Goal: Task Accomplishment & Management: Manage account settings

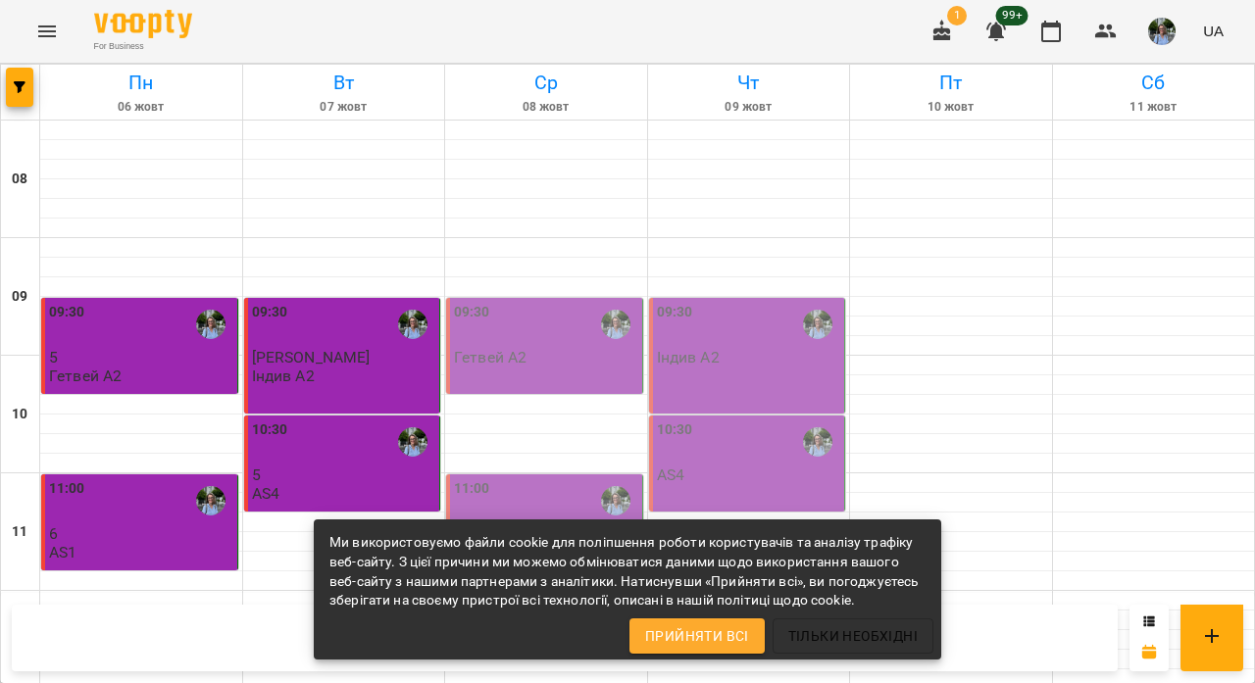
click at [529, 326] on div "09:30" at bounding box center [546, 324] width 184 height 45
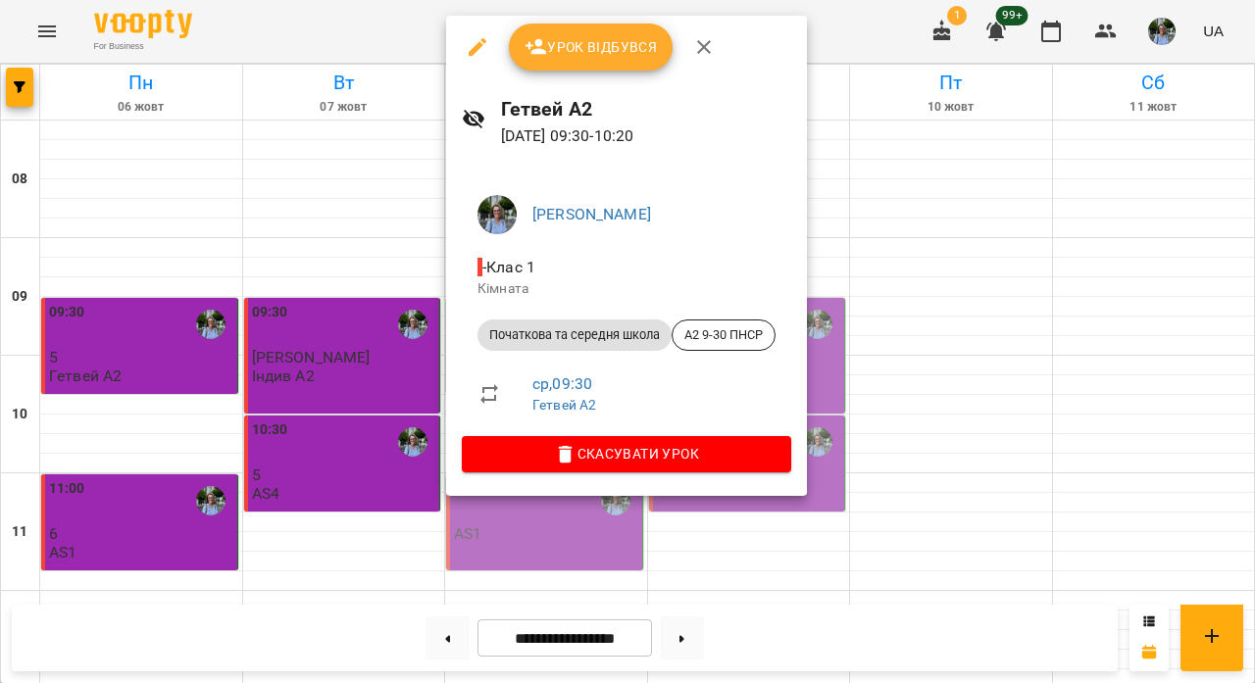
click at [612, 44] on span "Урок відбувся" at bounding box center [591, 47] width 133 height 24
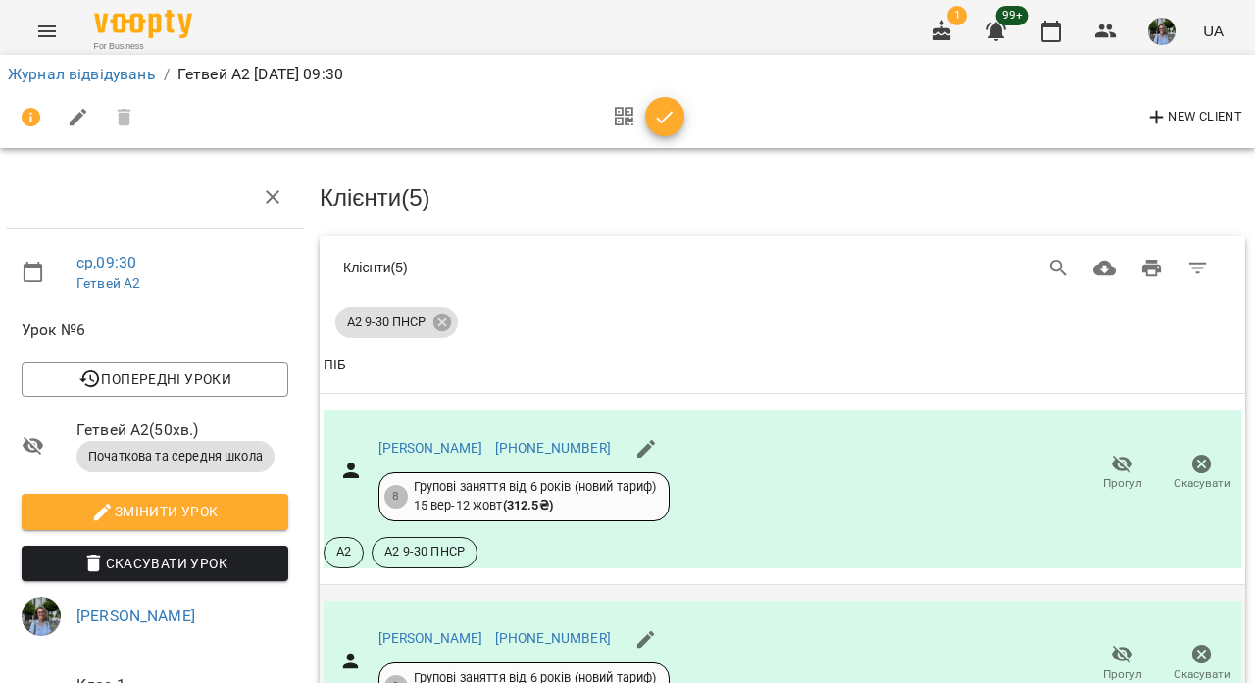
scroll to position [206, 2]
click at [657, 111] on icon "button" at bounding box center [665, 118] width 24 height 24
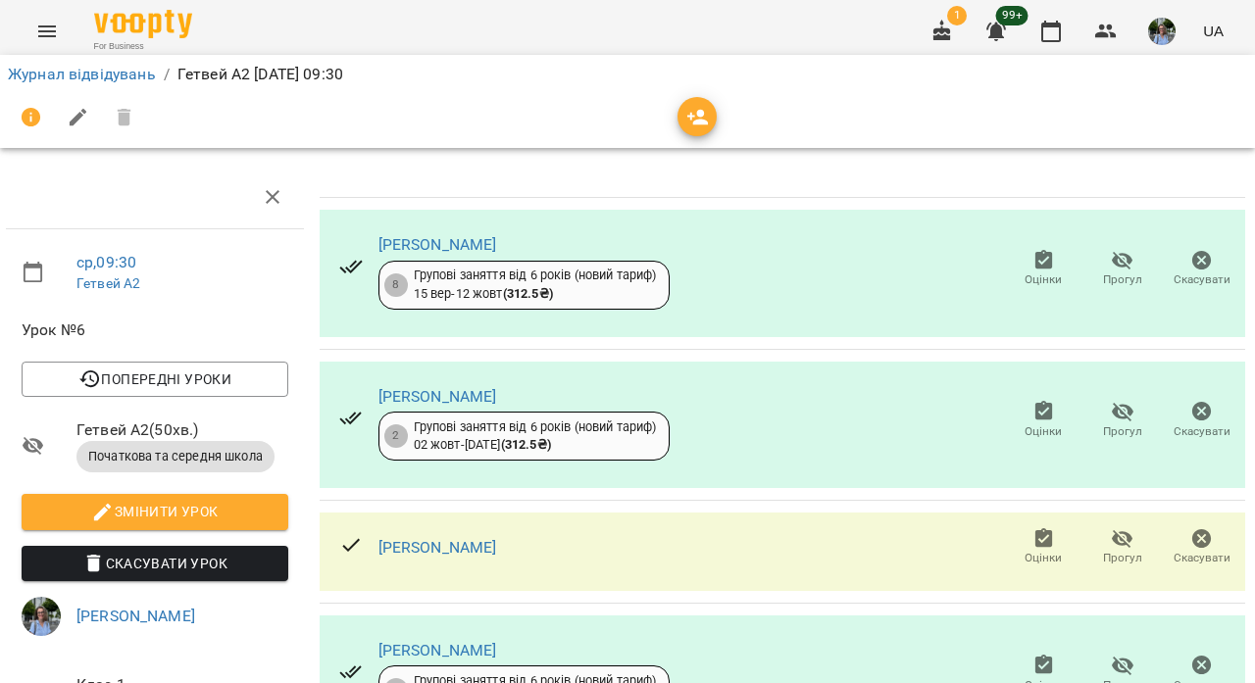
scroll to position [221, 2]
click at [120, 73] on link "Журнал відвідувань" at bounding box center [82, 74] width 148 height 19
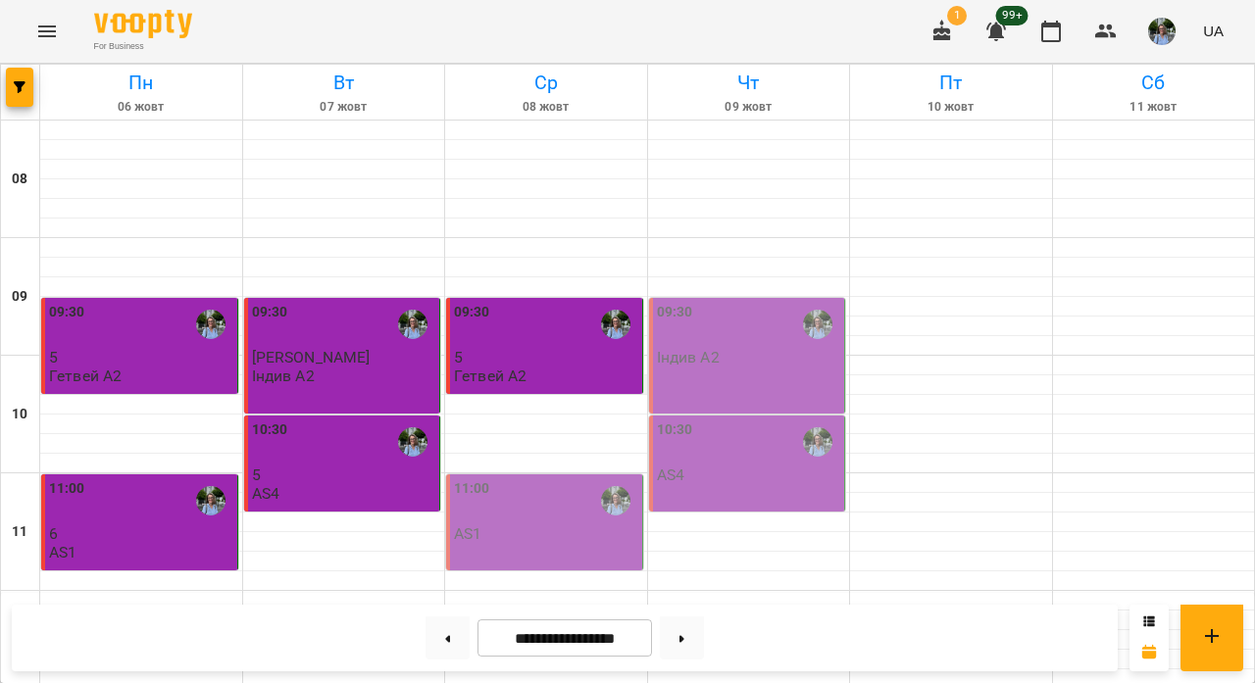
scroll to position [221, 0]
click at [538, 479] on div "11:00" at bounding box center [546, 501] width 184 height 45
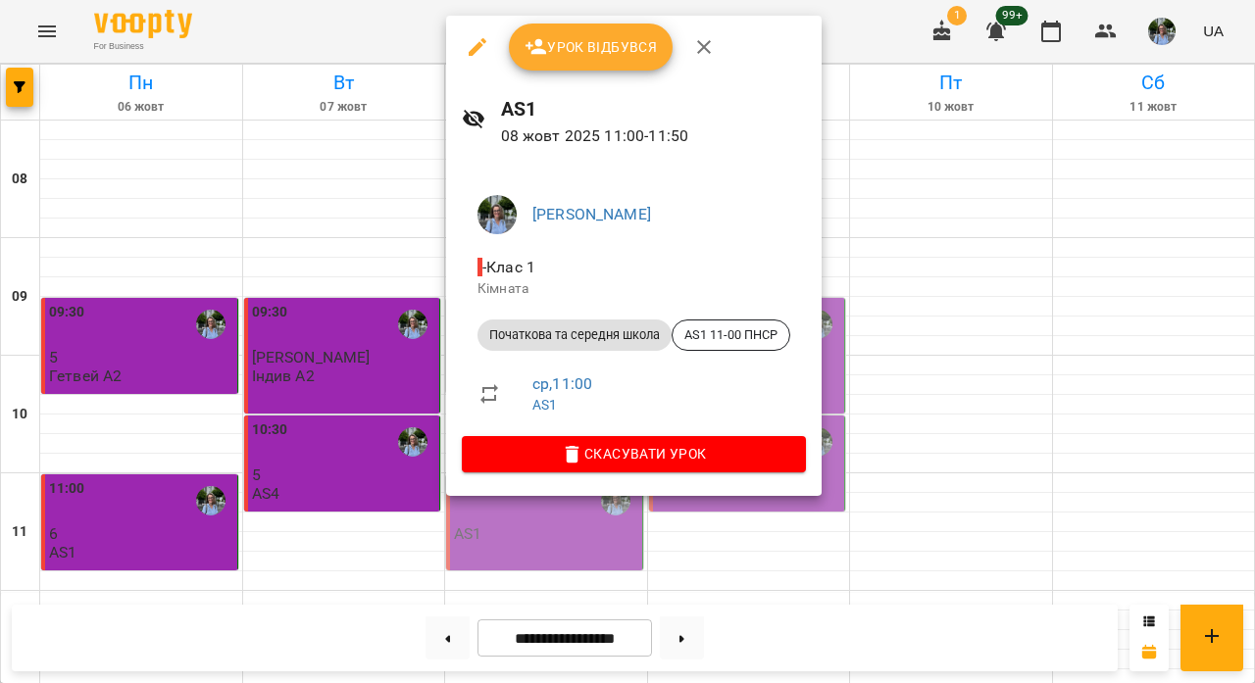
click at [583, 42] on span "Урок відбувся" at bounding box center [591, 47] width 133 height 24
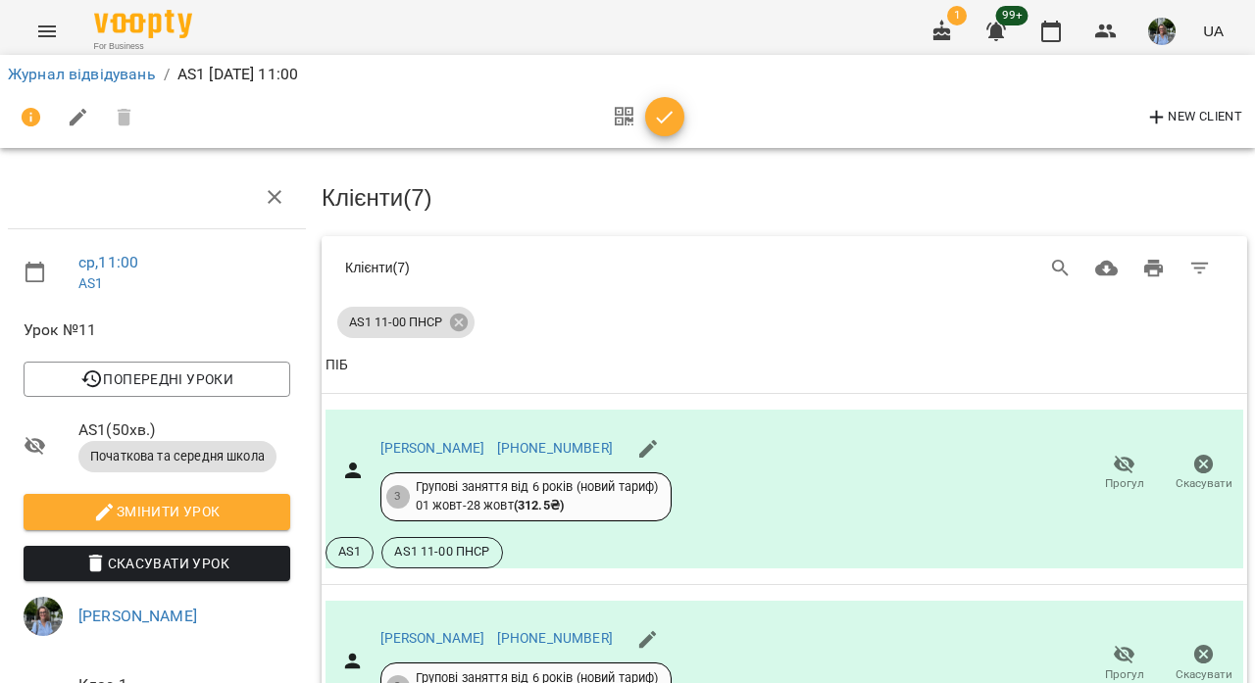
click at [658, 113] on icon "button" at bounding box center [665, 118] width 24 height 24
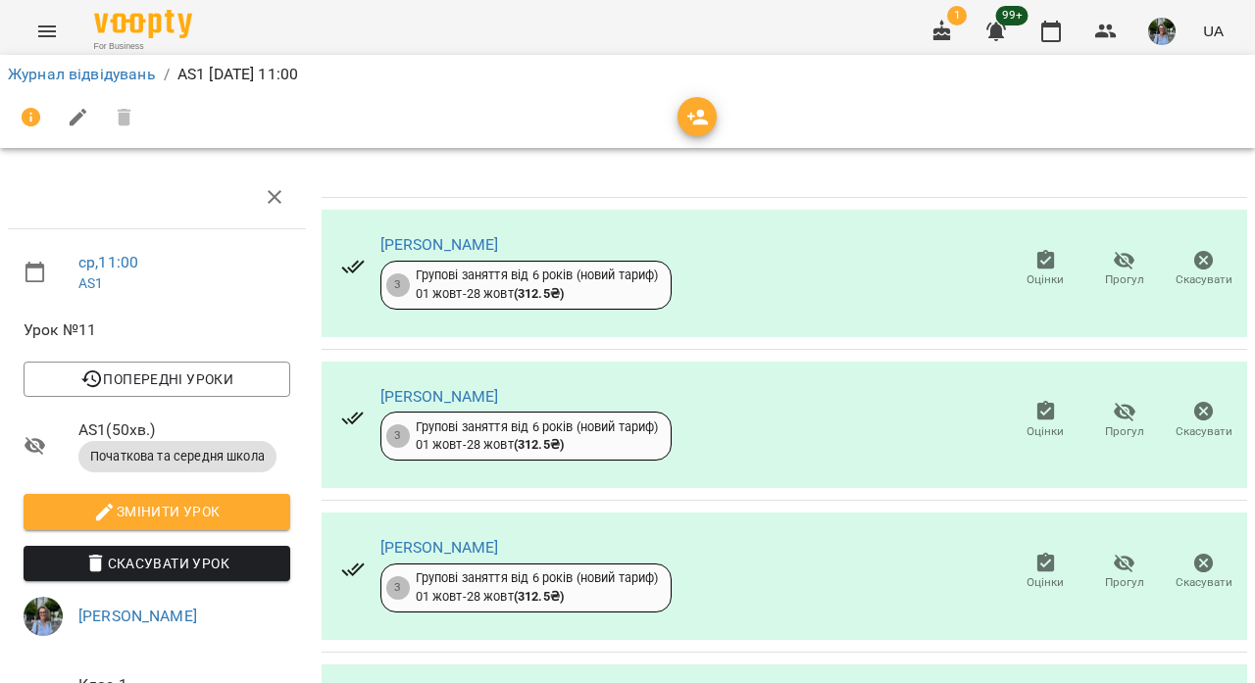
scroll to position [602, 0]
click at [130, 70] on link "Журнал відвідувань" at bounding box center [82, 74] width 148 height 19
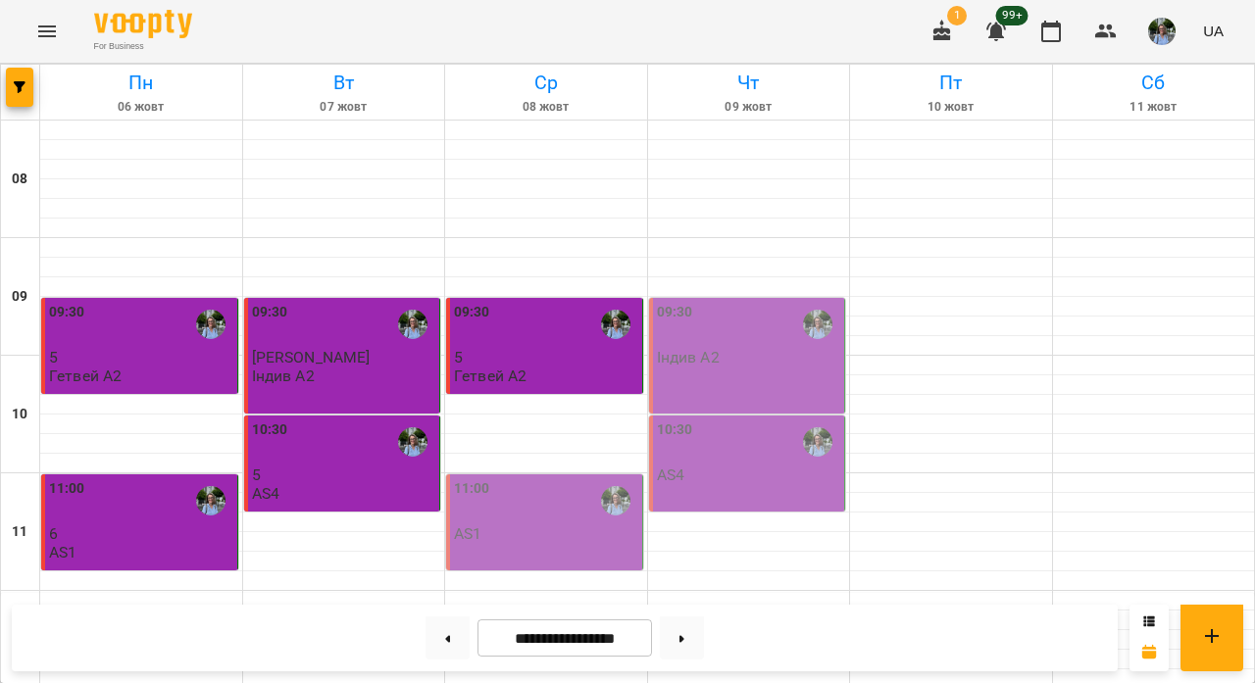
scroll to position [42, 0]
click at [541, 490] on div "11:00 AS1" at bounding box center [546, 511] width 184 height 65
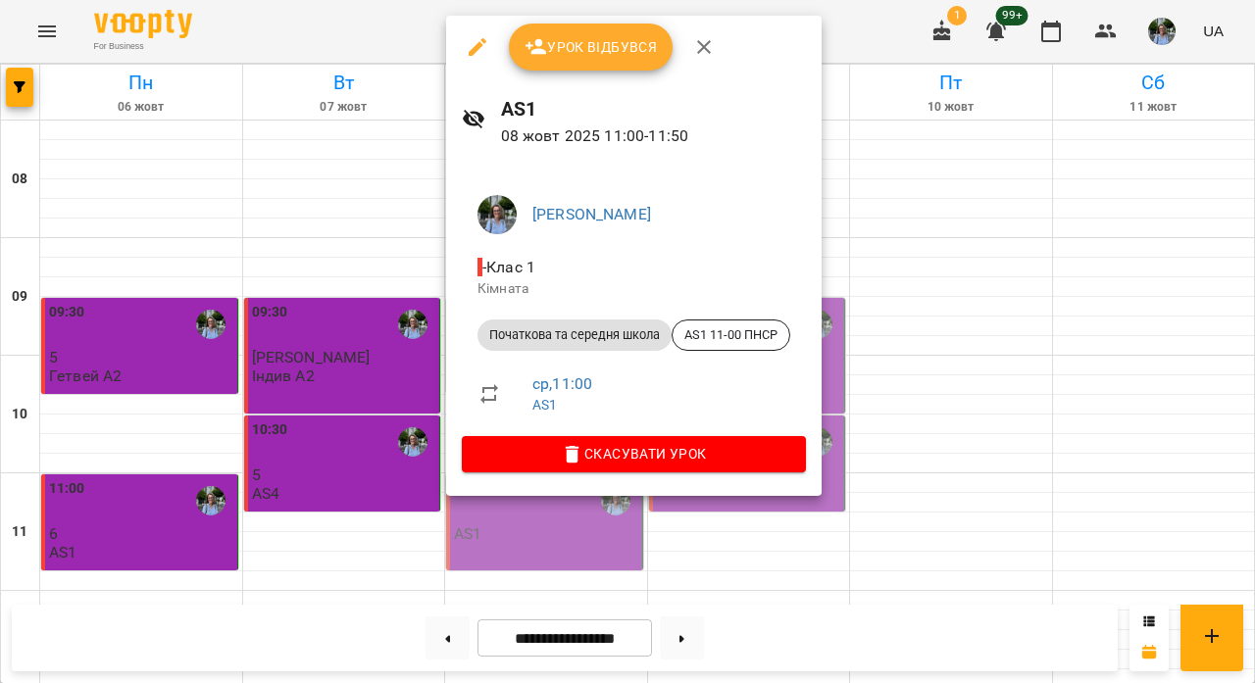
click at [617, 41] on span "Урок відбувся" at bounding box center [591, 47] width 133 height 24
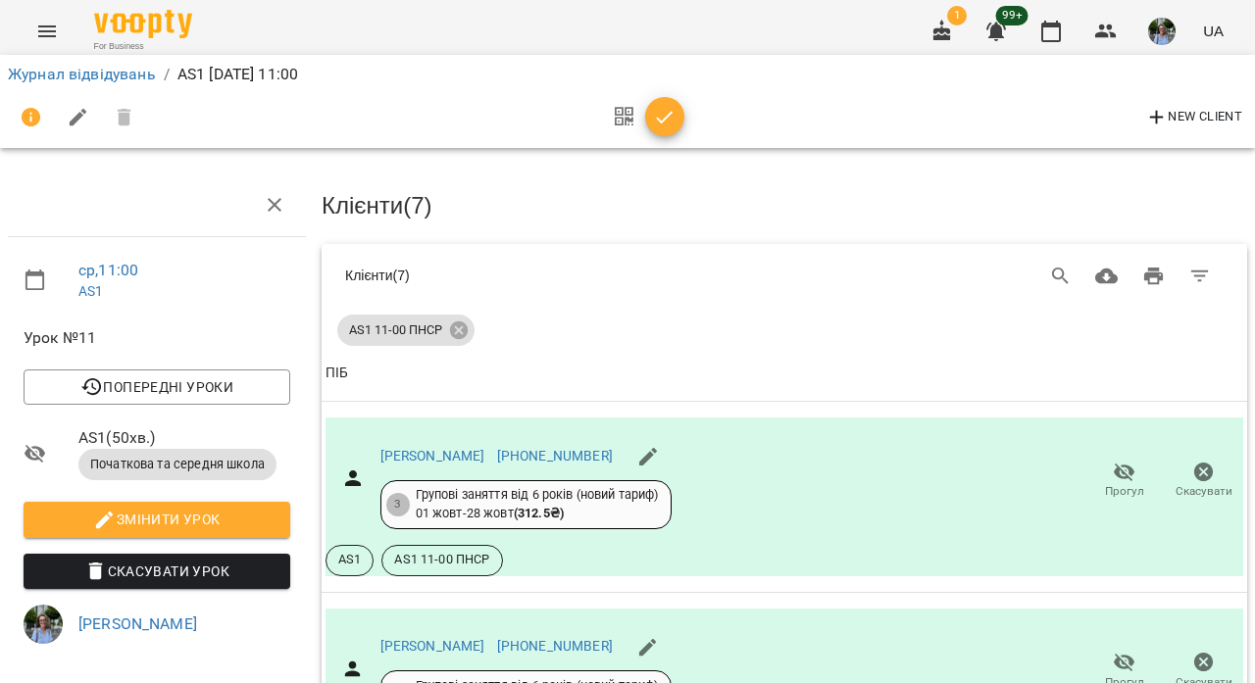
click at [679, 126] on span "button" at bounding box center [664, 118] width 39 height 24
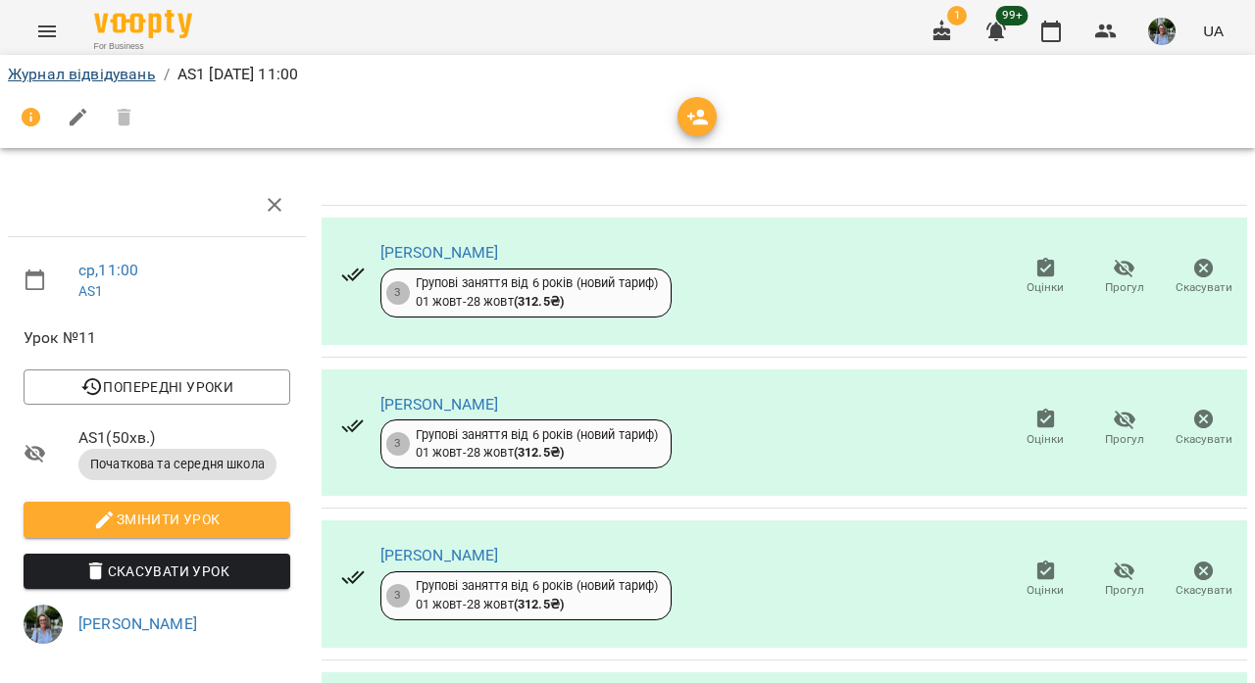
click at [127, 68] on link "Журнал відвідувань" at bounding box center [82, 74] width 148 height 19
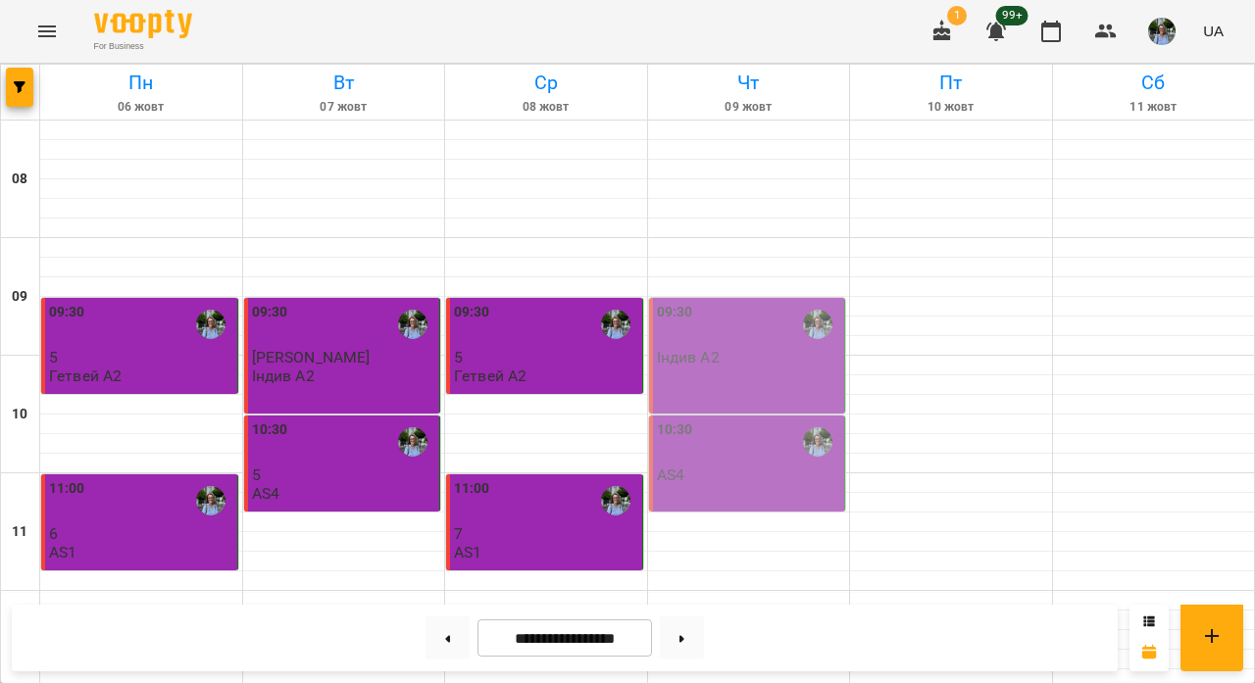
scroll to position [49, 0]
click at [717, 349] on p "Індив А2" at bounding box center [688, 357] width 63 height 17
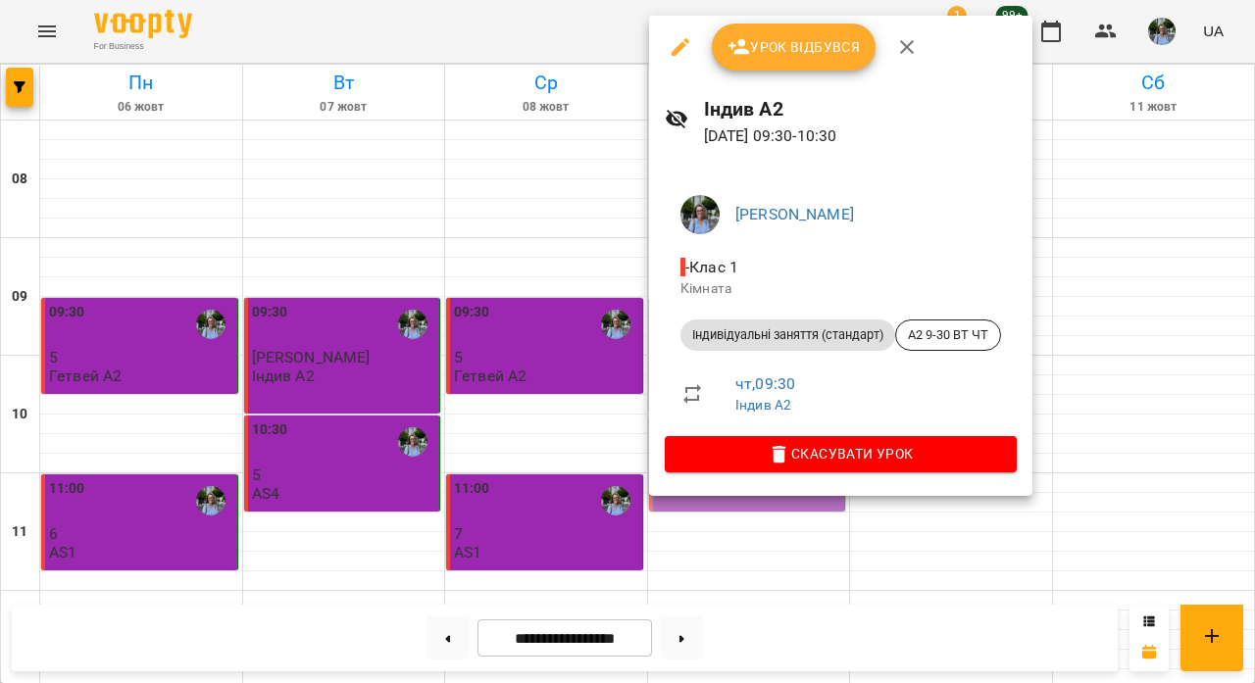
click at [1166, 256] on div at bounding box center [627, 341] width 1255 height 683
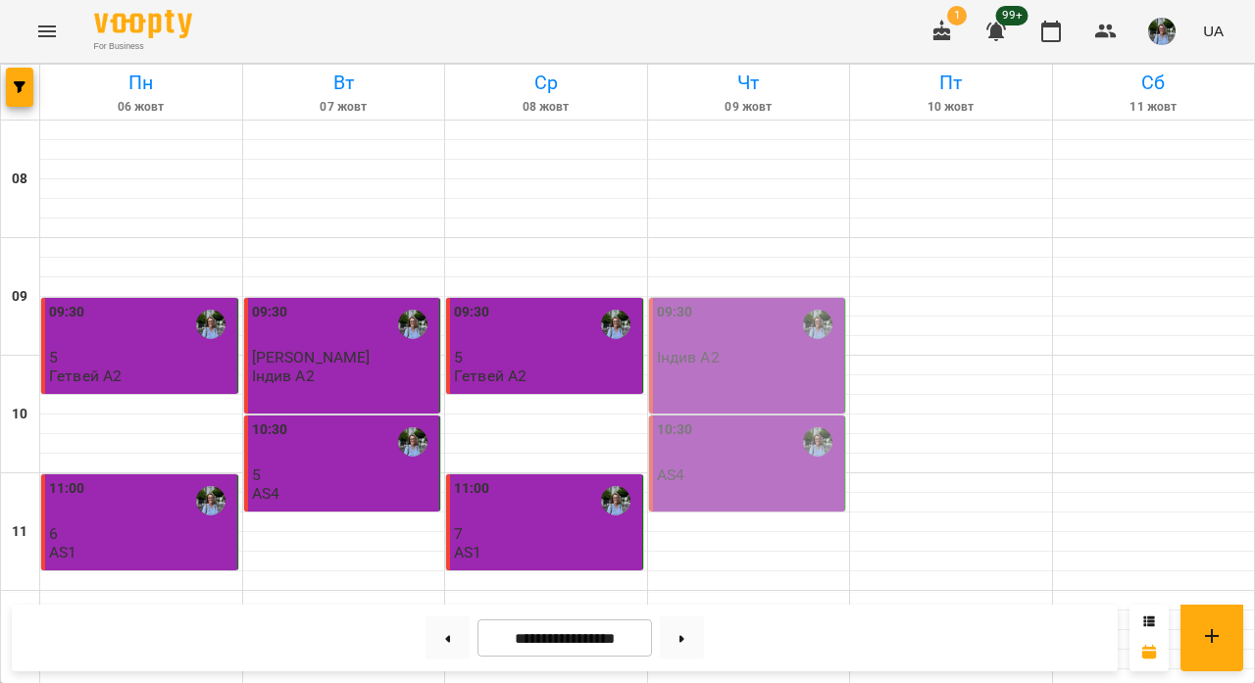
click at [811, 315] on div "09:30 Індив А2" at bounding box center [749, 334] width 184 height 65
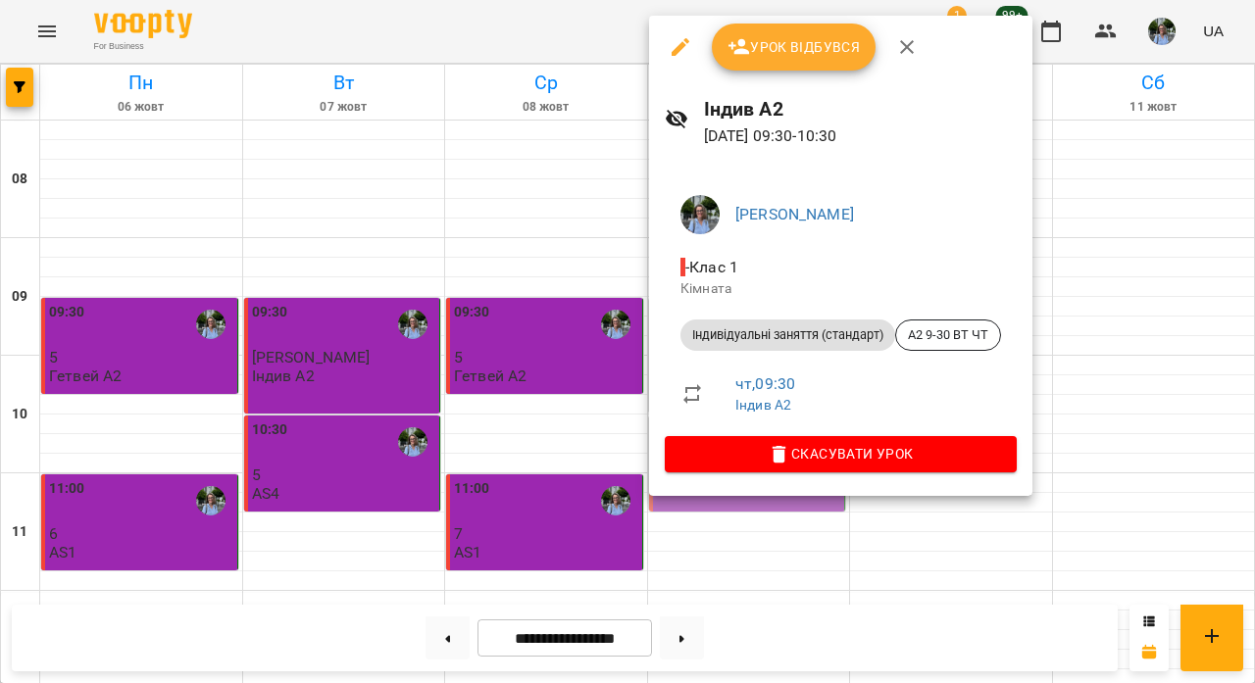
click at [802, 58] on span "Урок відбувся" at bounding box center [794, 47] width 133 height 24
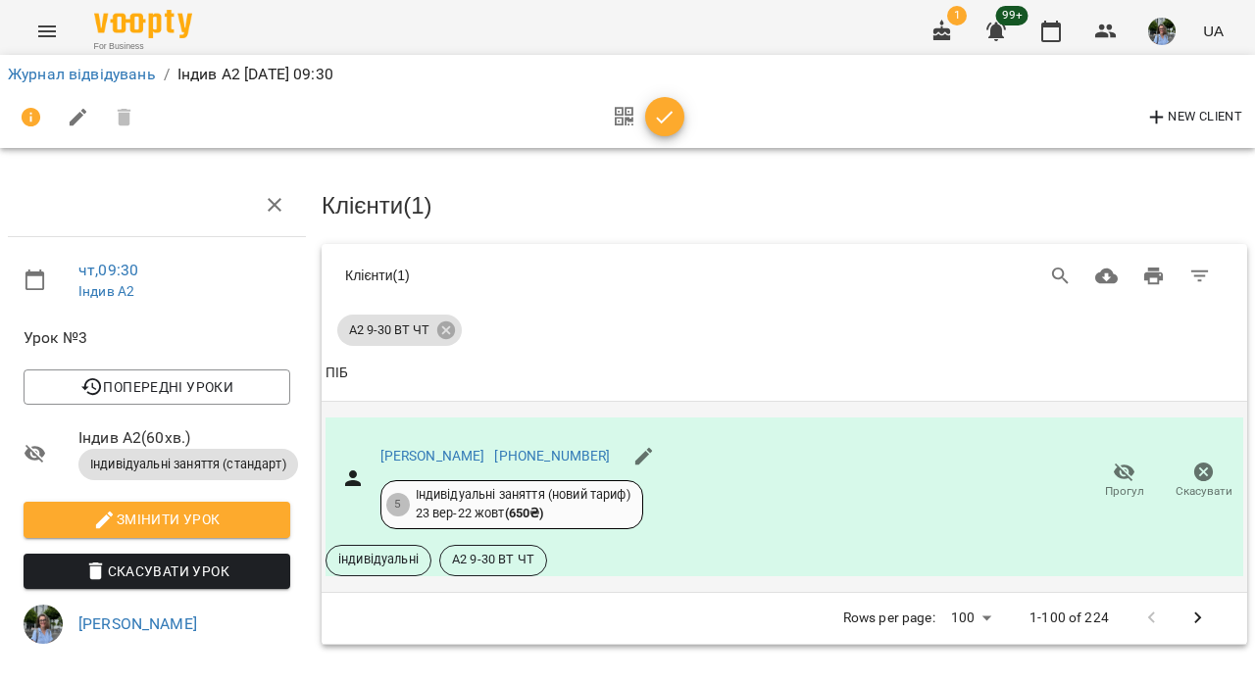
click at [1123, 461] on icon "button" at bounding box center [1125, 473] width 24 height 24
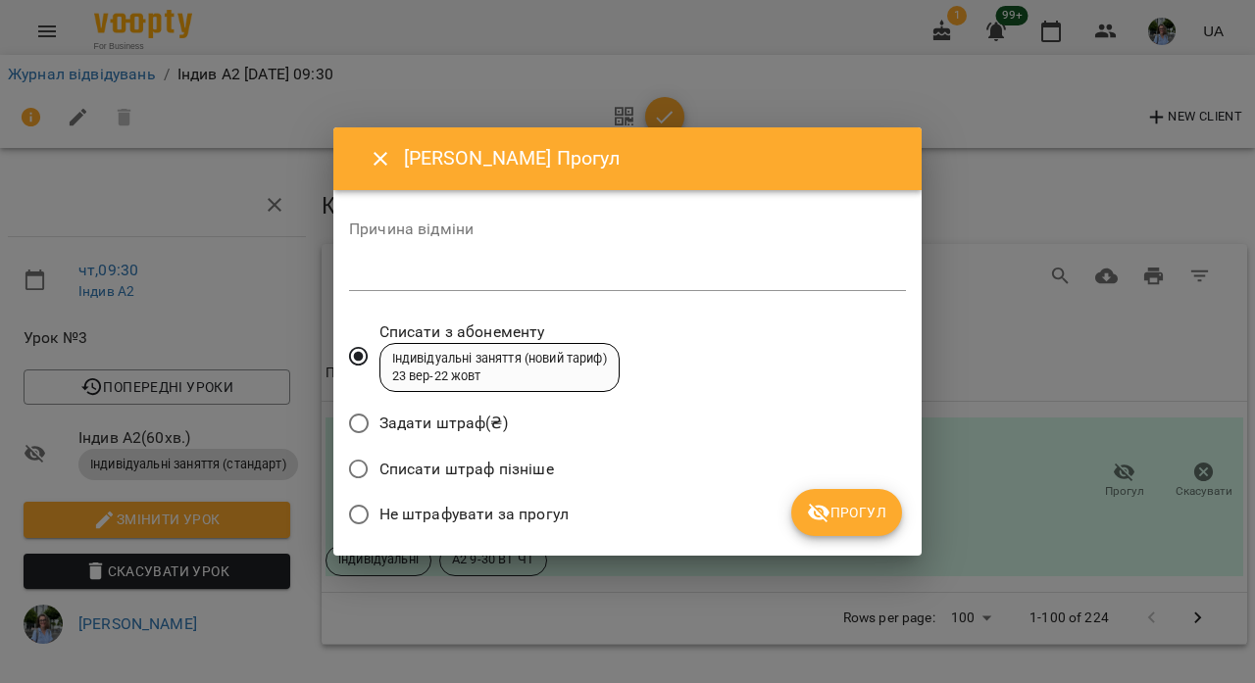
click at [717, 281] on textarea at bounding box center [627, 276] width 557 height 18
type textarea "*"
type textarea "**"
click at [855, 529] on button "Прогул" at bounding box center [846, 512] width 111 height 47
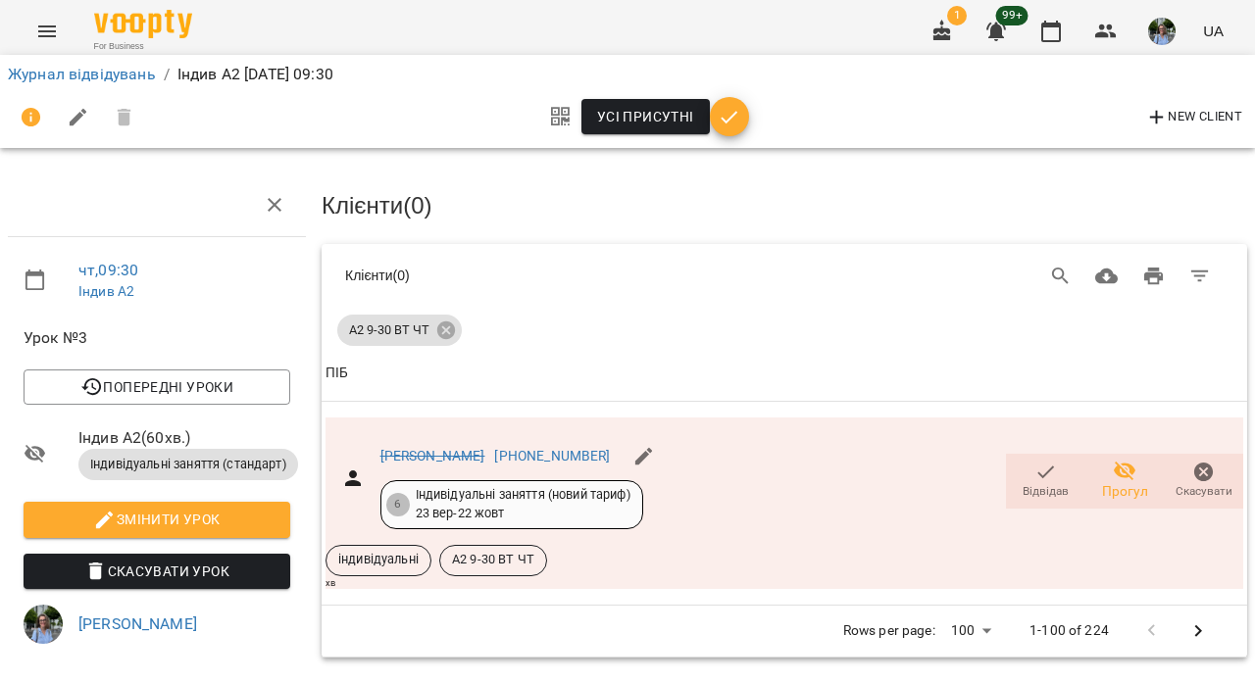
click at [732, 125] on icon "button" at bounding box center [730, 118] width 24 height 24
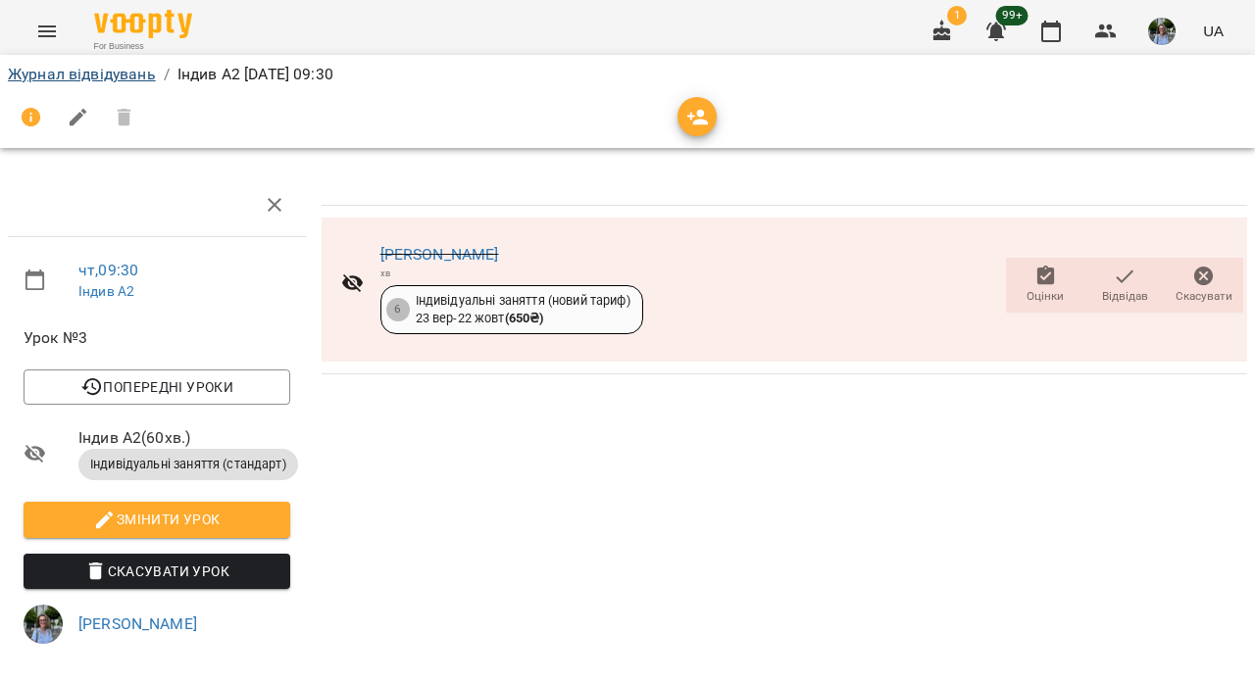
click at [88, 78] on link "Журнал відвідувань" at bounding box center [82, 74] width 148 height 19
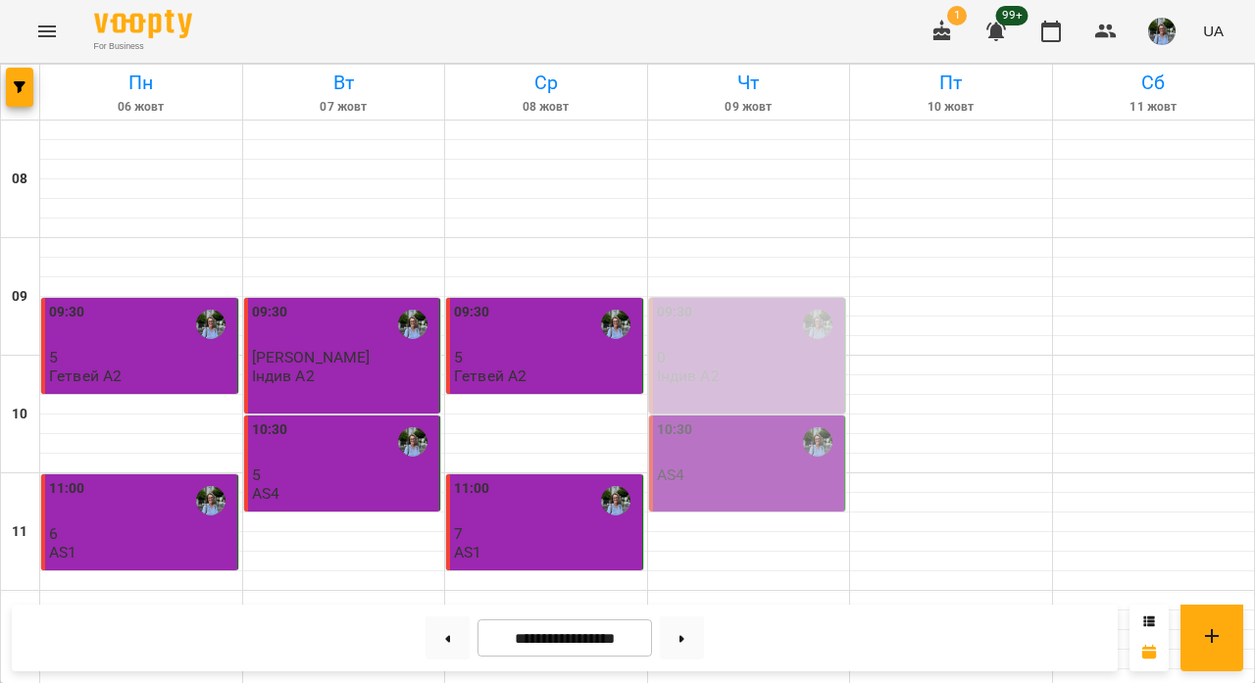
click at [698, 471] on div "10:30 AS4" at bounding box center [749, 452] width 184 height 65
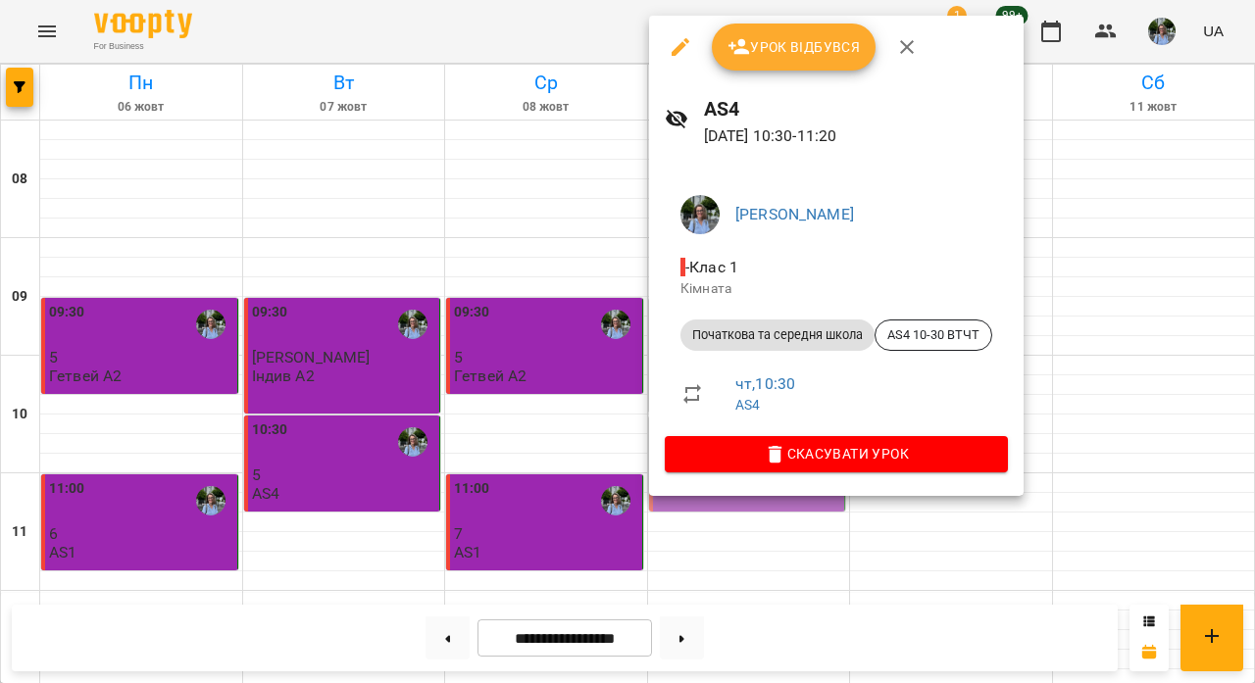
click at [849, 37] on span "Урок відбувся" at bounding box center [794, 47] width 133 height 24
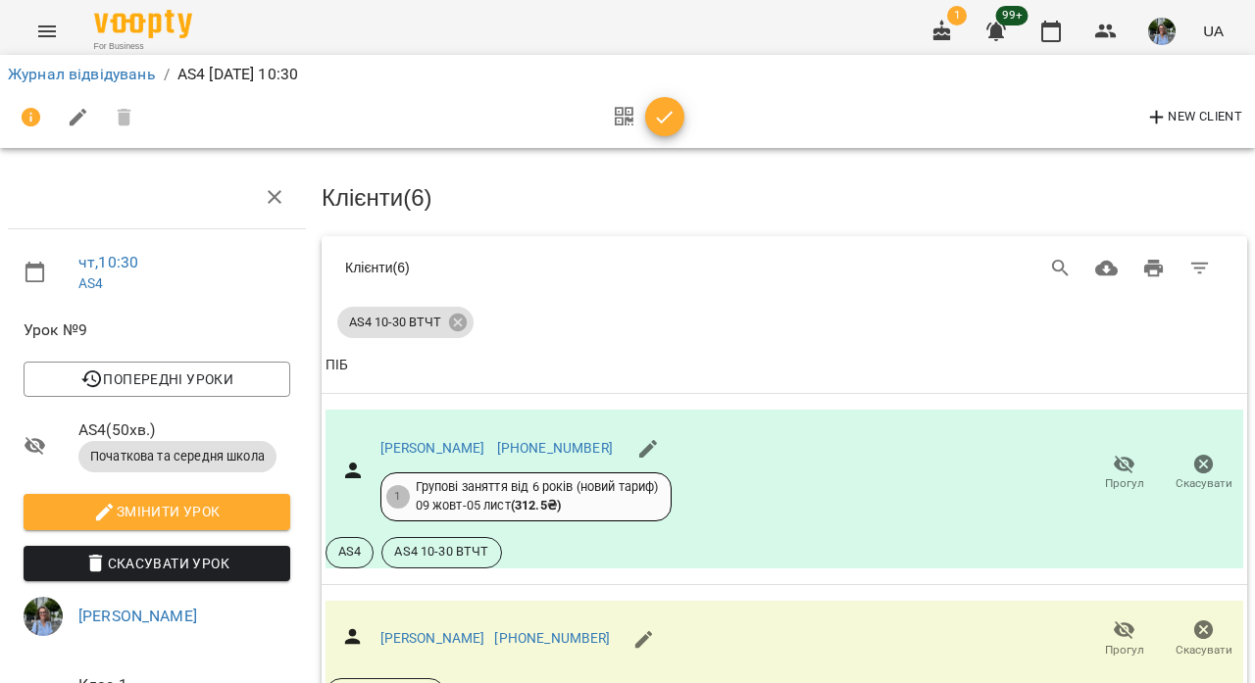
scroll to position [747, 0]
click at [664, 108] on icon "button" at bounding box center [665, 118] width 24 height 24
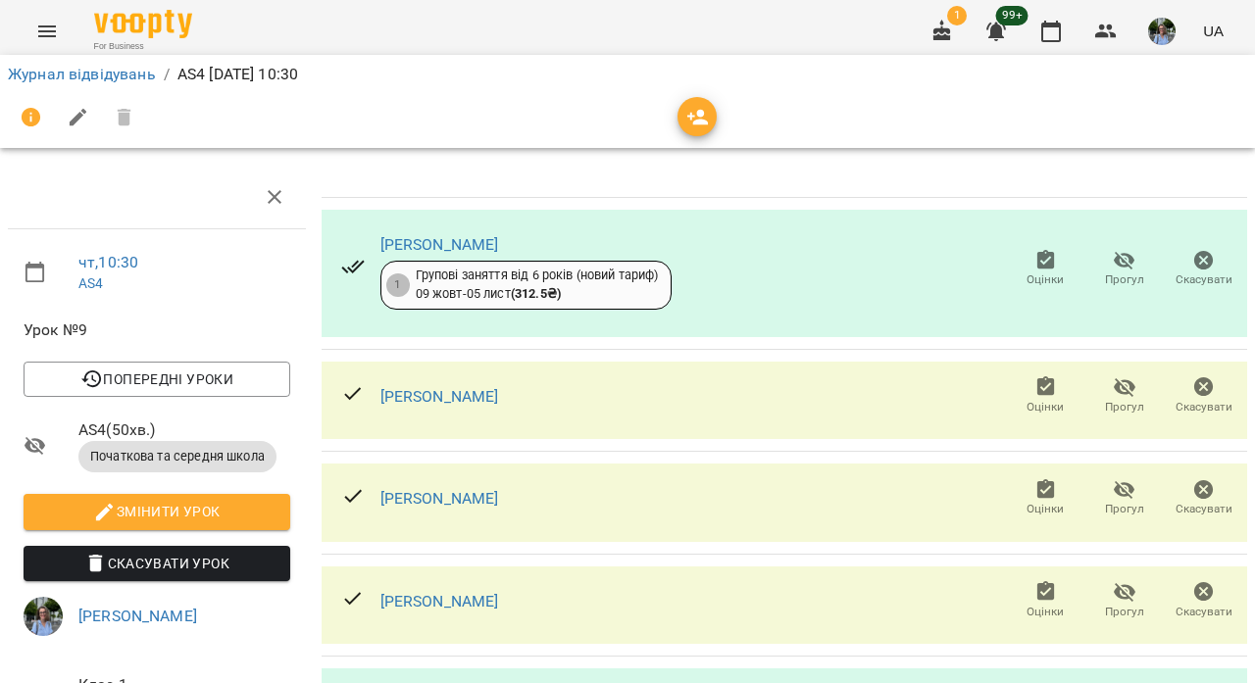
scroll to position [303, 0]
click at [1128, 581] on icon "button" at bounding box center [1125, 593] width 24 height 24
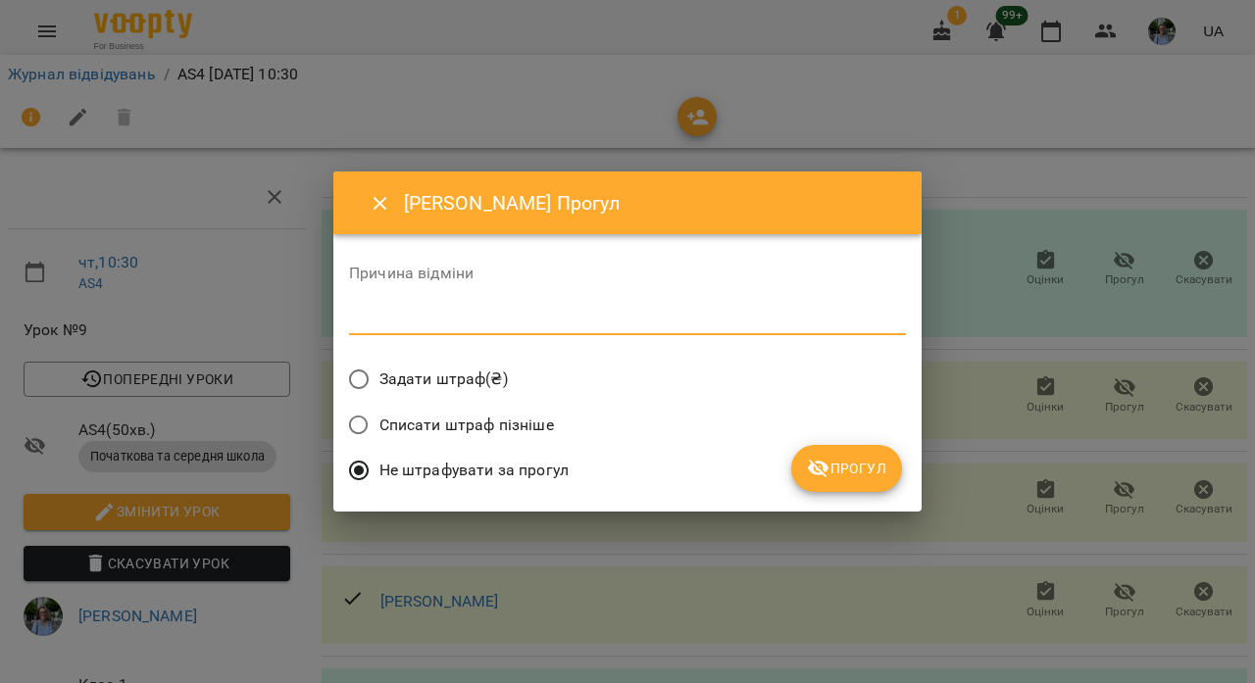
click at [490, 320] on textarea at bounding box center [627, 320] width 557 height 18
type textarea "*******"
click at [813, 475] on icon "submit" at bounding box center [819, 469] width 22 height 19
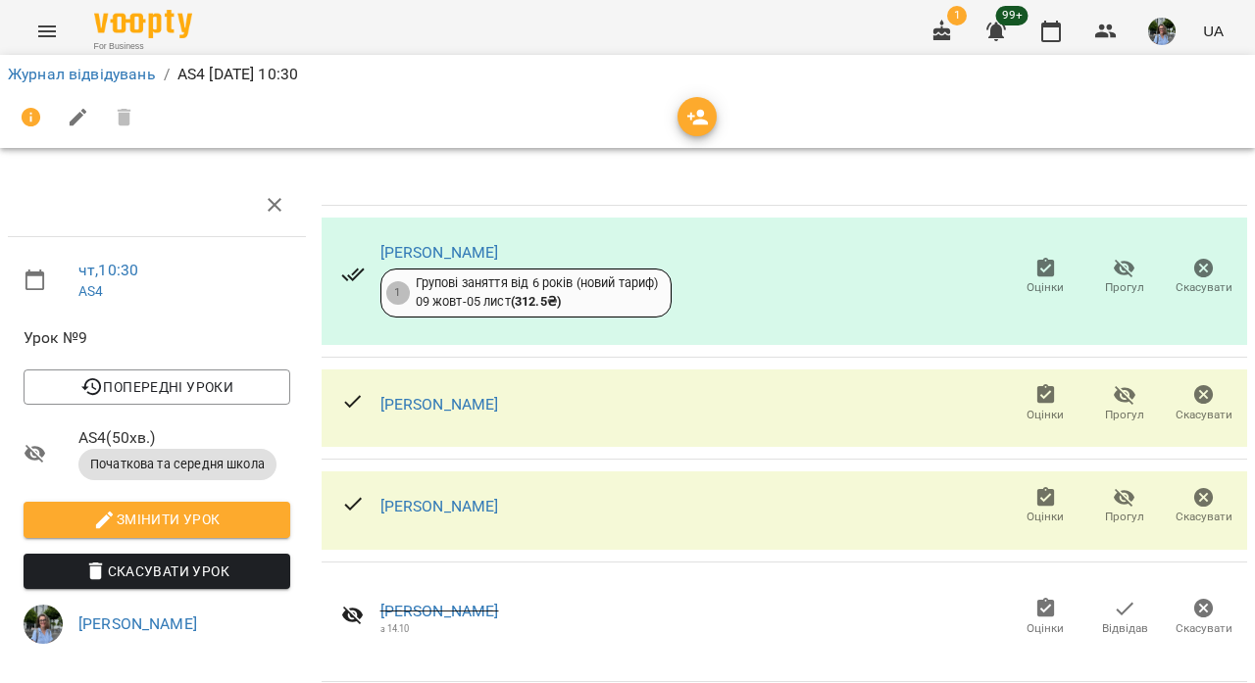
scroll to position [0, 0]
click at [95, 79] on link "Журнал відвідувань" at bounding box center [82, 74] width 148 height 19
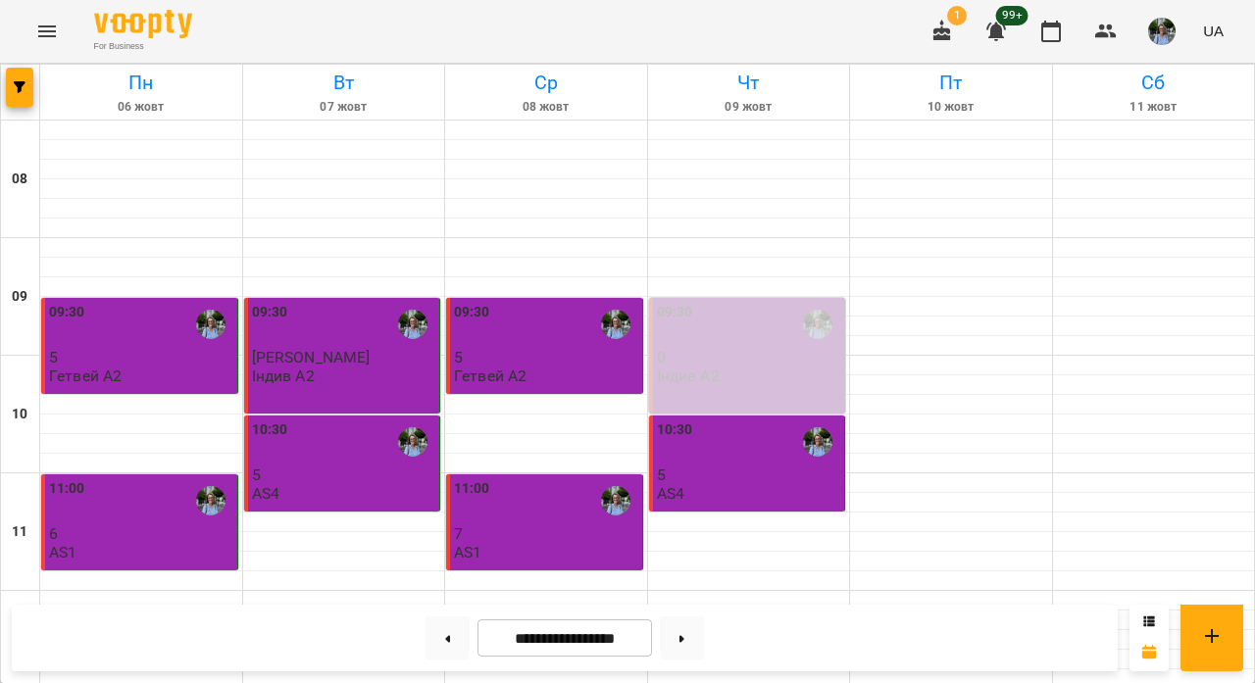
scroll to position [426, 0]
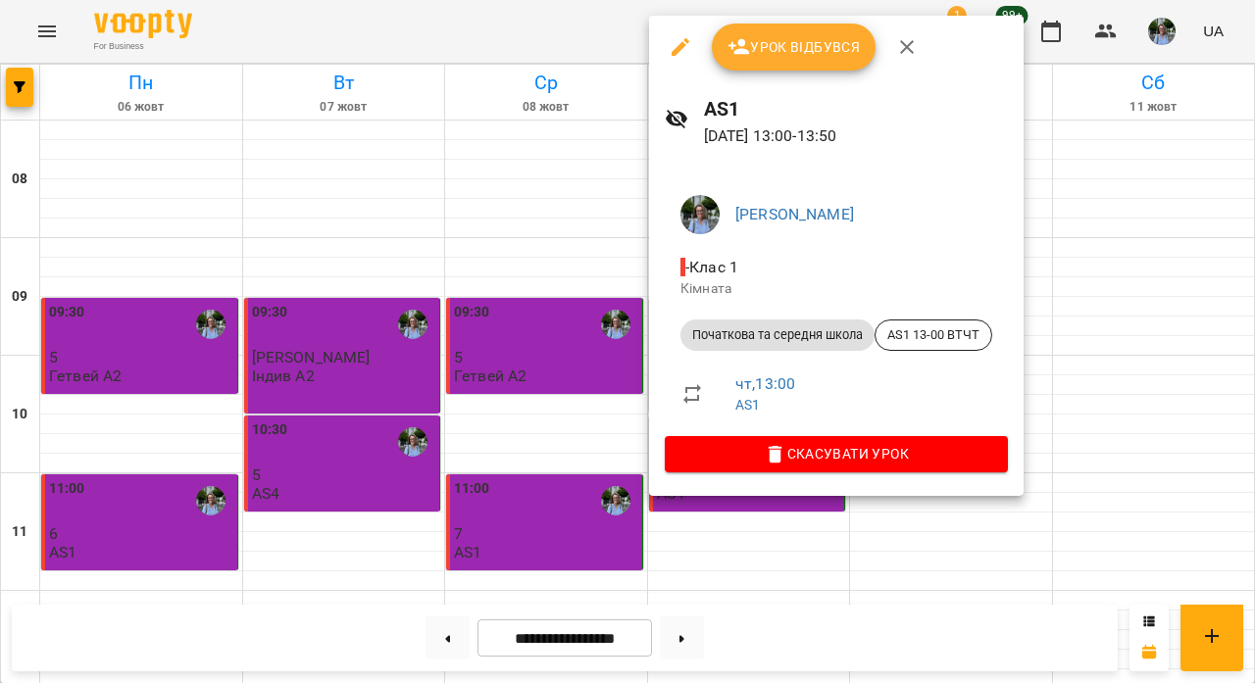
click at [787, 42] on span "Урок відбувся" at bounding box center [794, 47] width 133 height 24
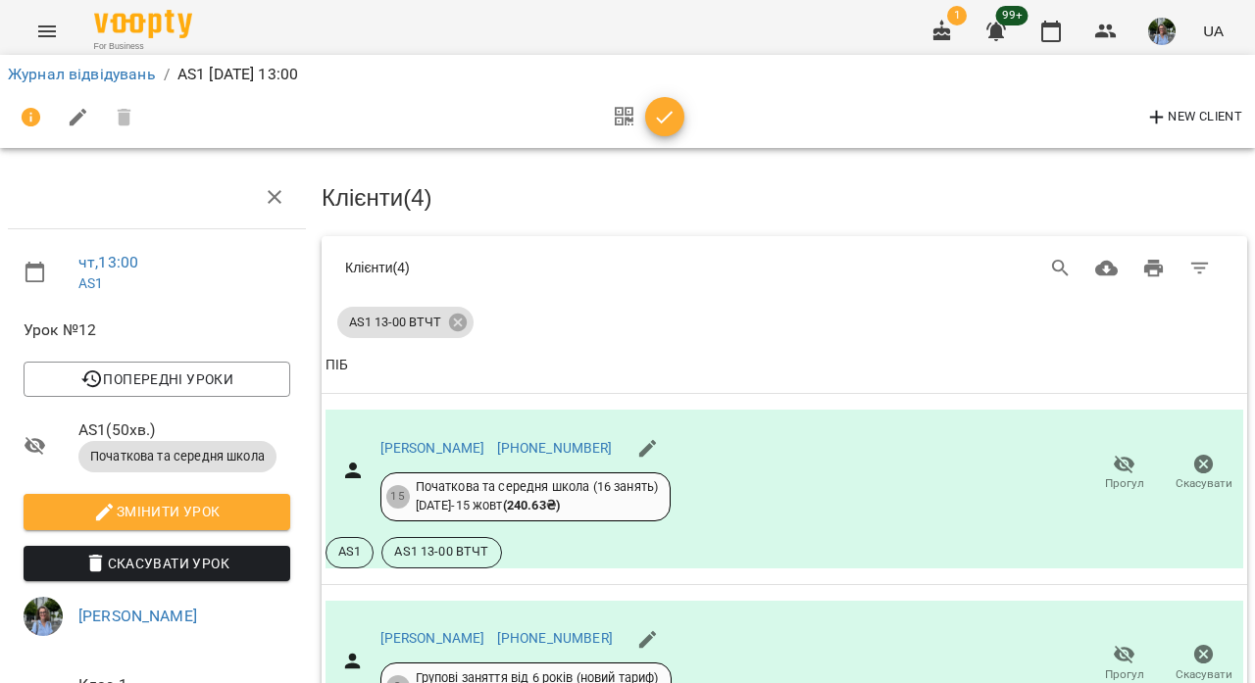
scroll to position [498, 0]
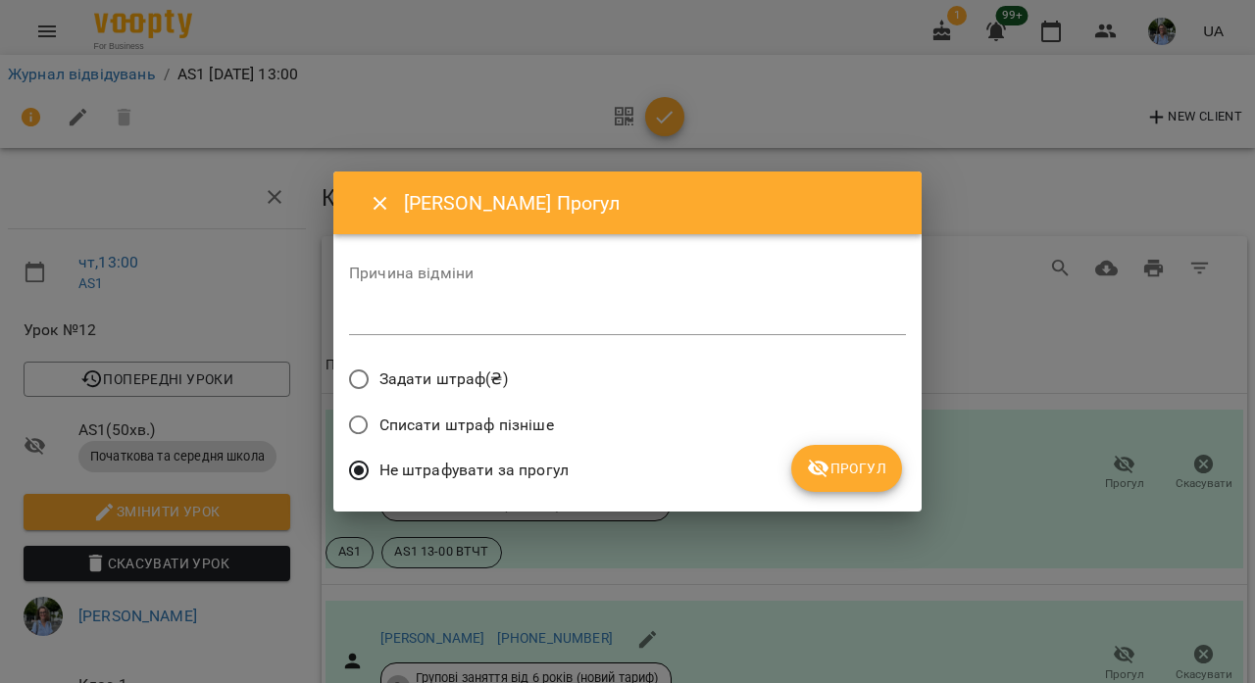
click at [641, 320] on textarea at bounding box center [627, 320] width 557 height 18
type textarea "**"
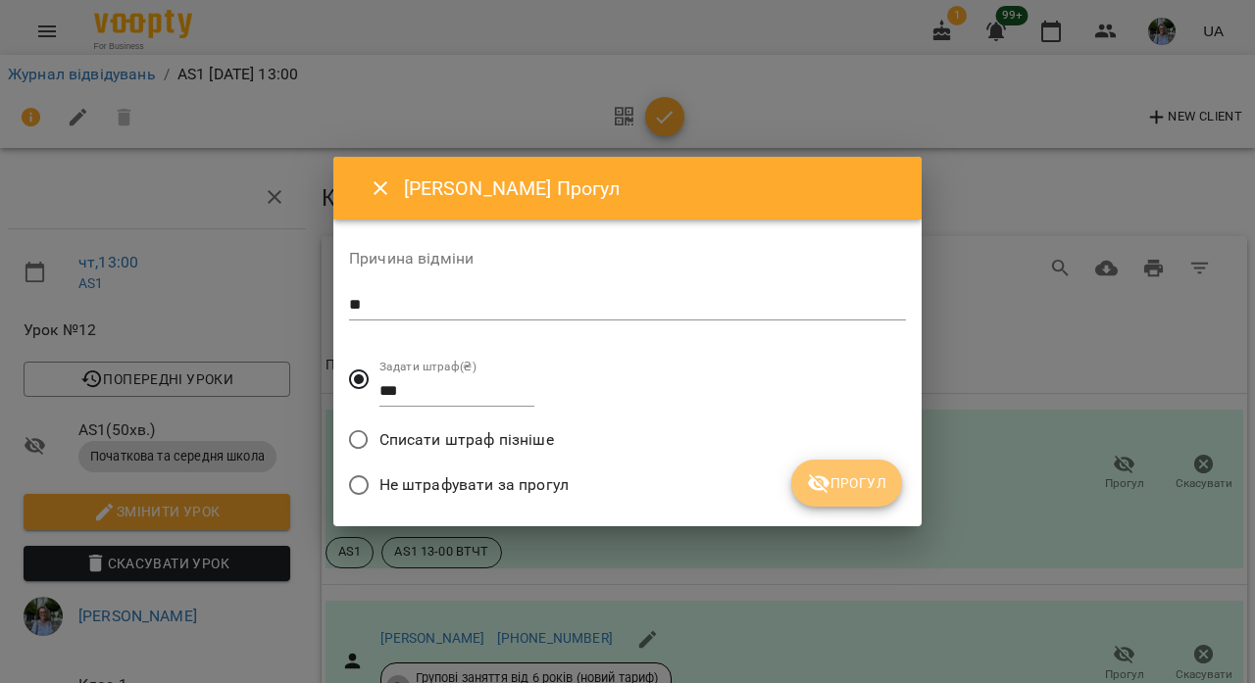
click at [863, 483] on span "Прогул" at bounding box center [846, 484] width 79 height 24
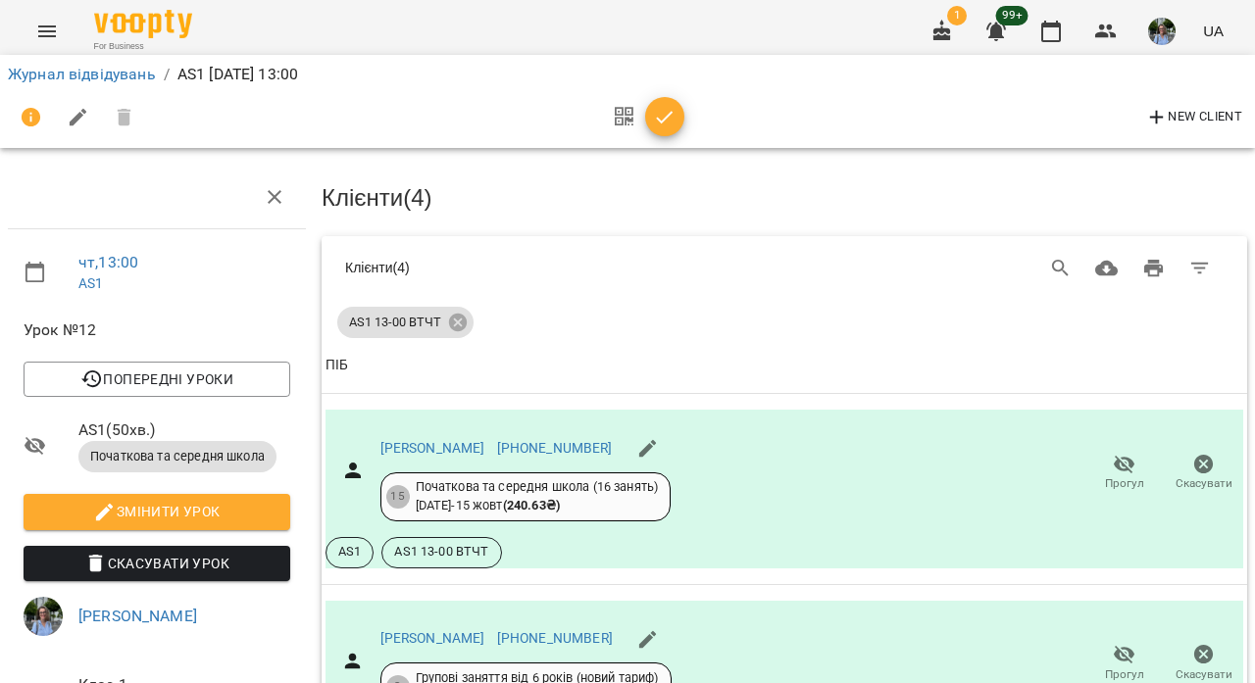
scroll to position [279, 0]
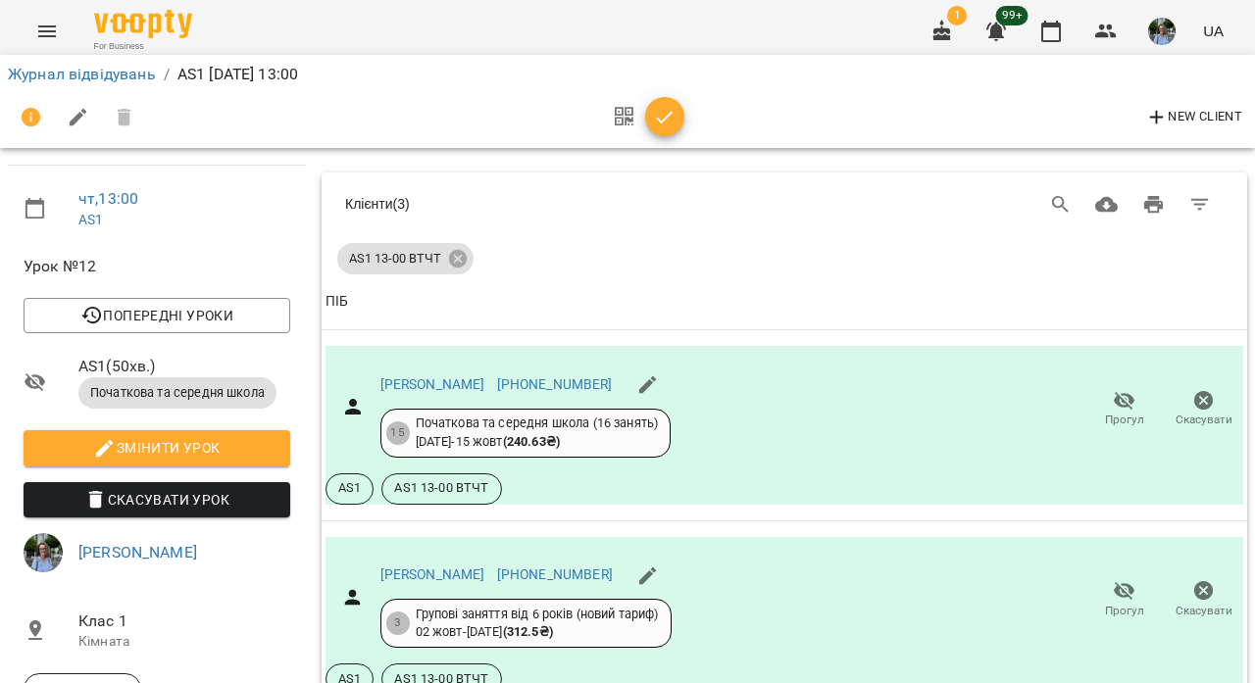
click at [670, 115] on icon "button" at bounding box center [665, 117] width 17 height 13
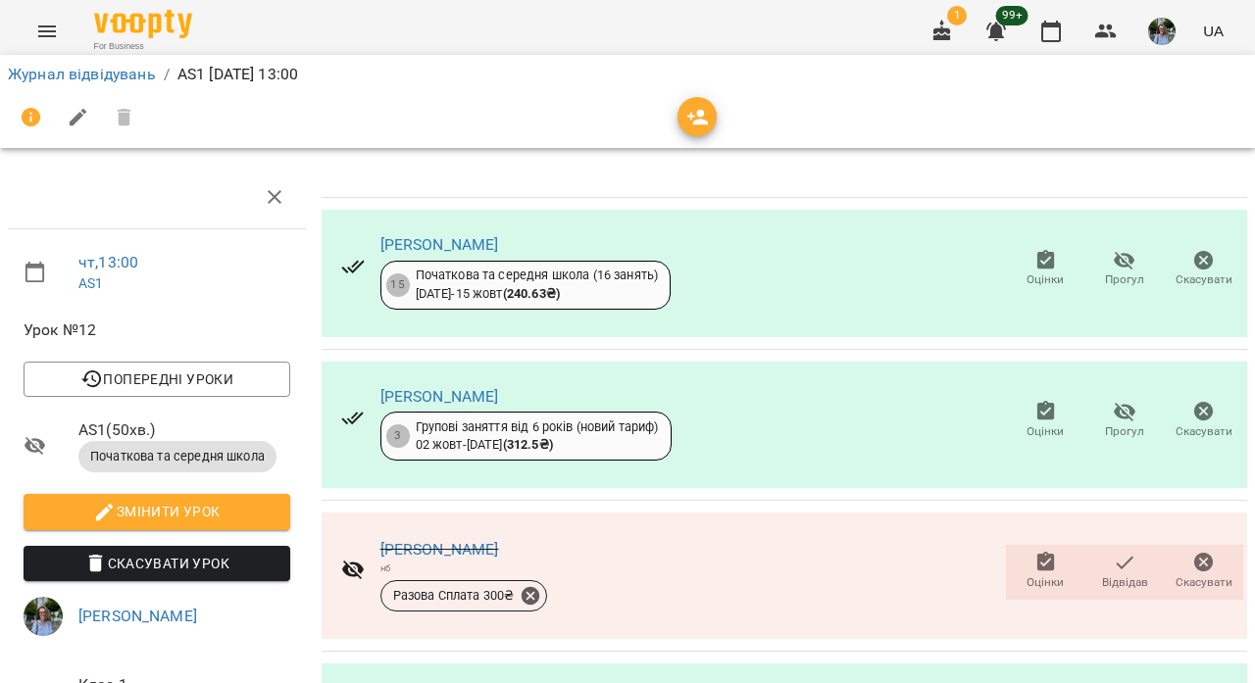
scroll to position [221, 0]
click at [137, 76] on link "Журнал відвідувань" at bounding box center [82, 74] width 148 height 19
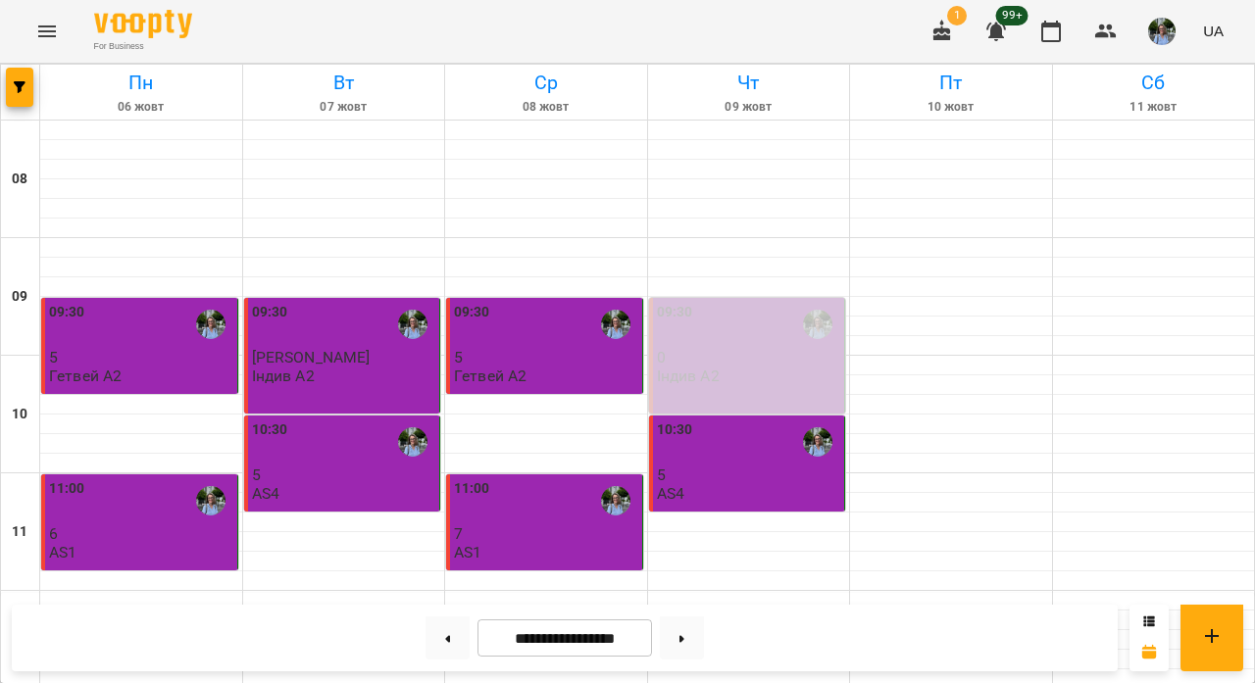
scroll to position [682, 0]
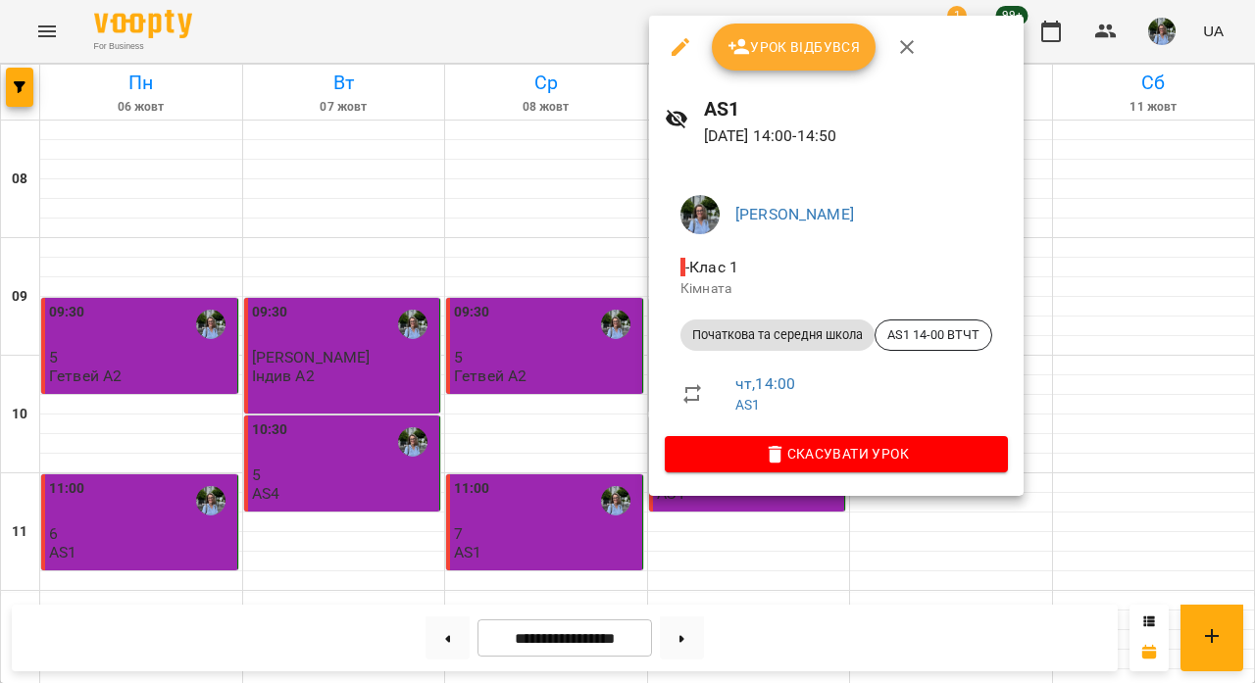
click at [769, 49] on span "Урок відбувся" at bounding box center [794, 47] width 133 height 24
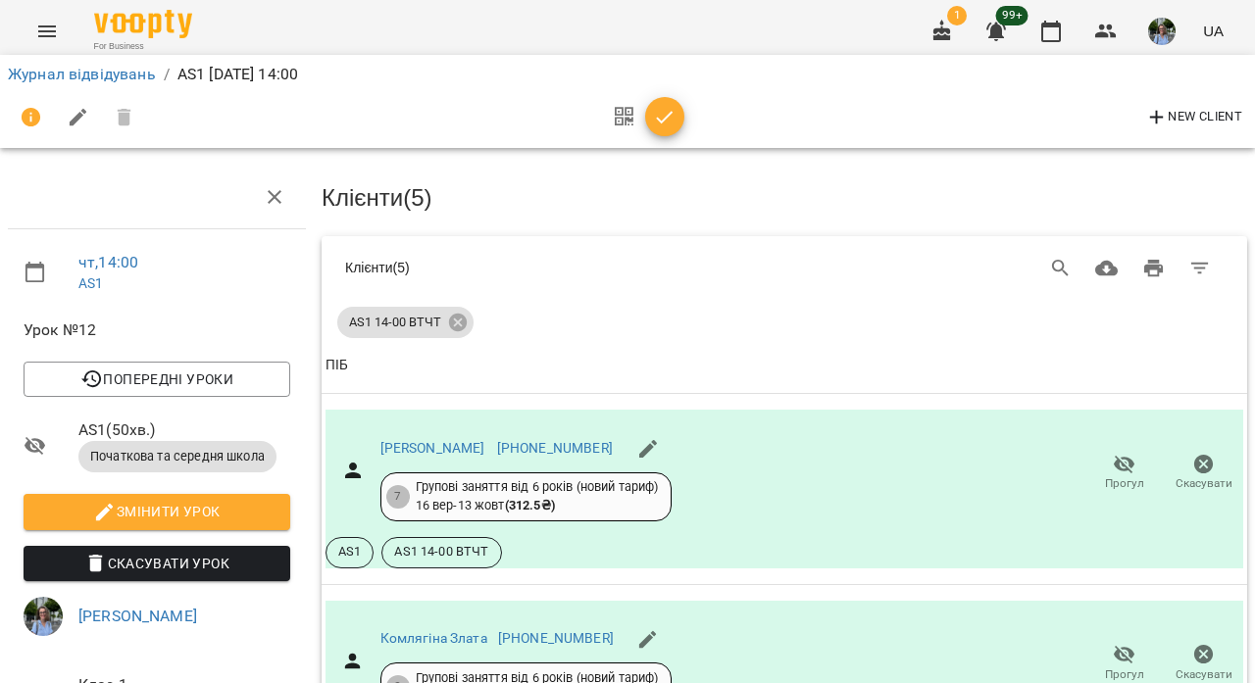
scroll to position [738, 0]
click at [674, 115] on icon "button" at bounding box center [665, 118] width 24 height 24
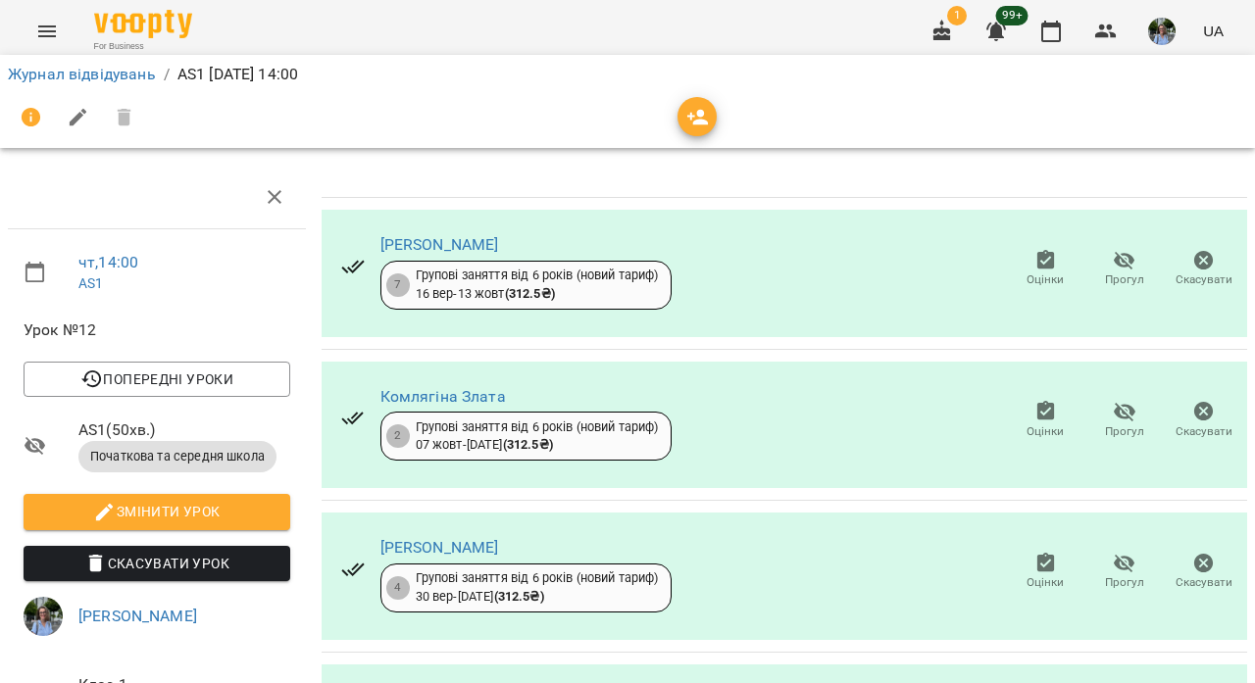
scroll to position [298, 0]
click at [142, 72] on link "Журнал відвідувань" at bounding box center [82, 74] width 148 height 19
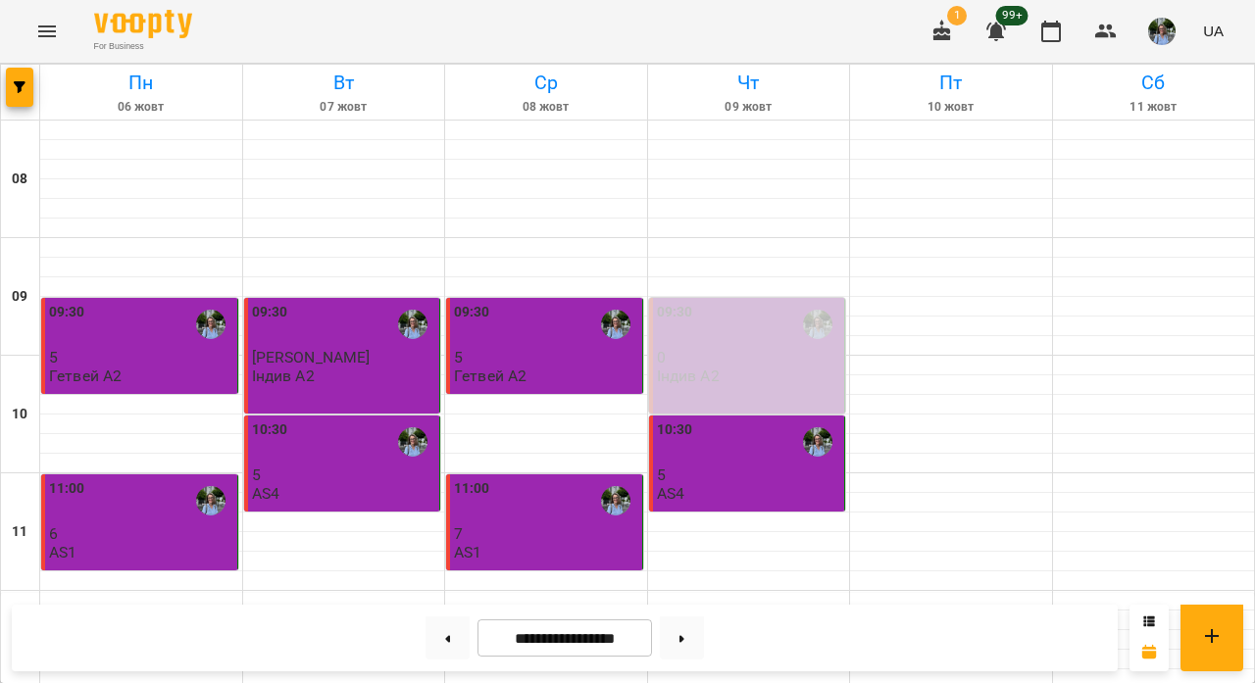
scroll to position [900, 0]
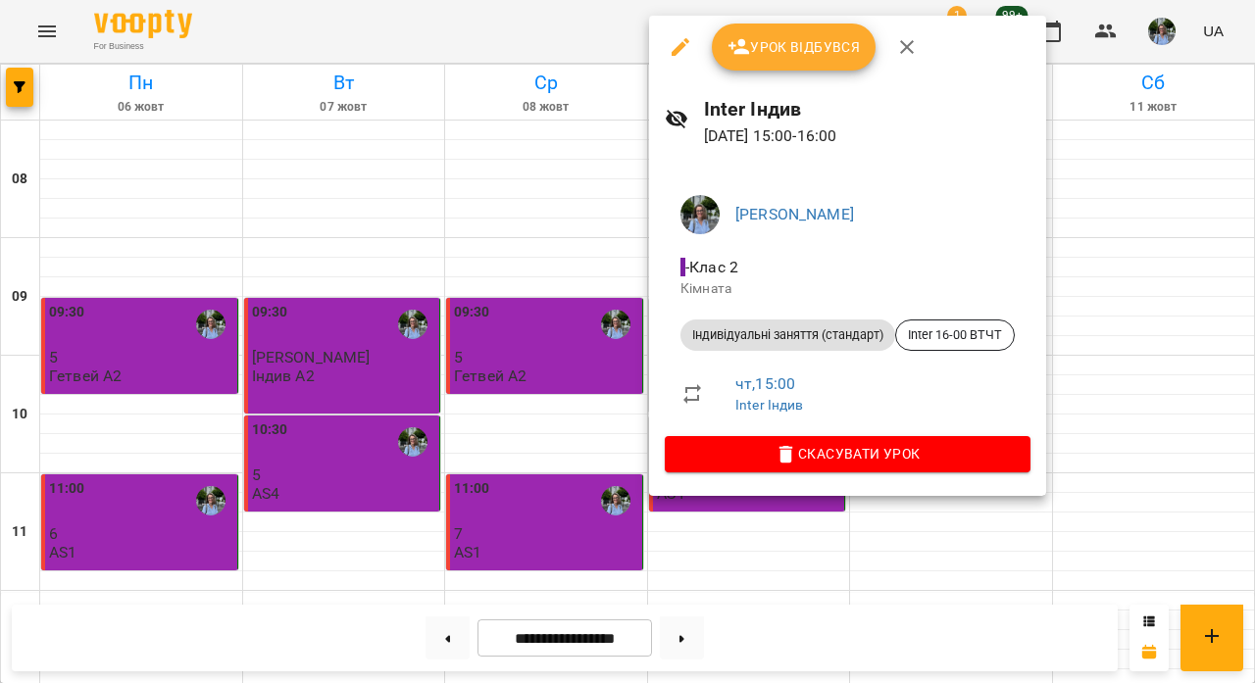
click at [785, 50] on span "Урок відбувся" at bounding box center [794, 47] width 133 height 24
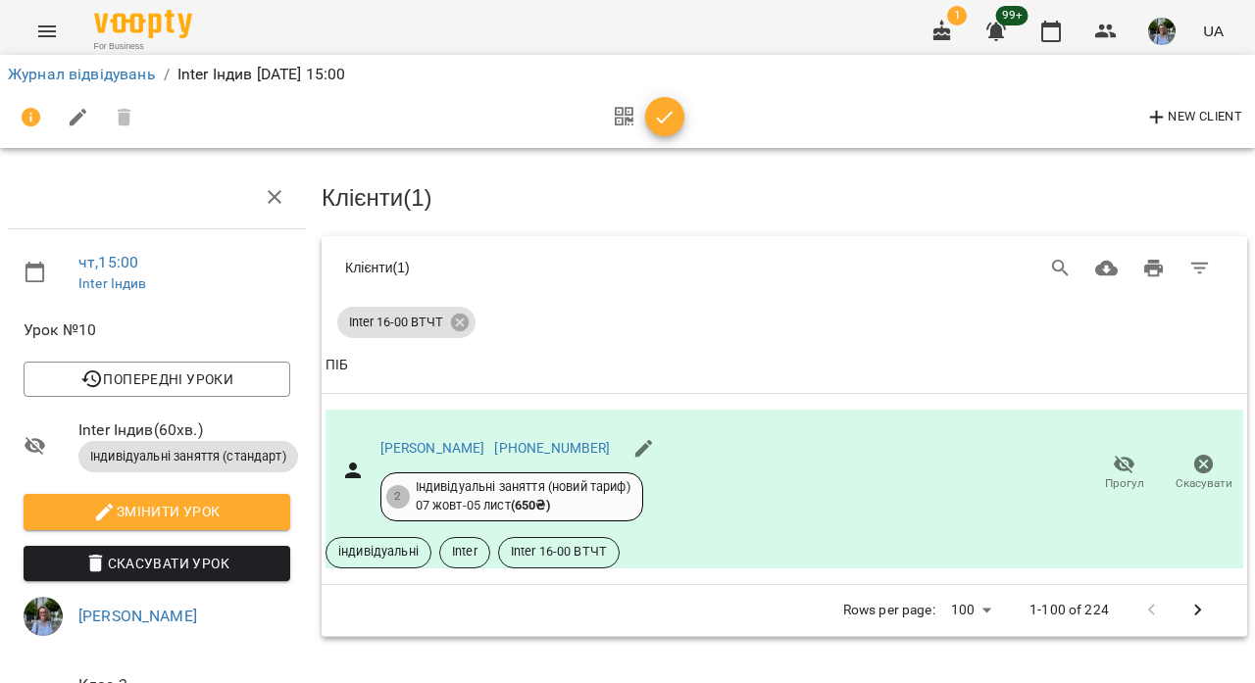
scroll to position [221, 0]
click at [668, 102] on button "button" at bounding box center [664, 116] width 39 height 39
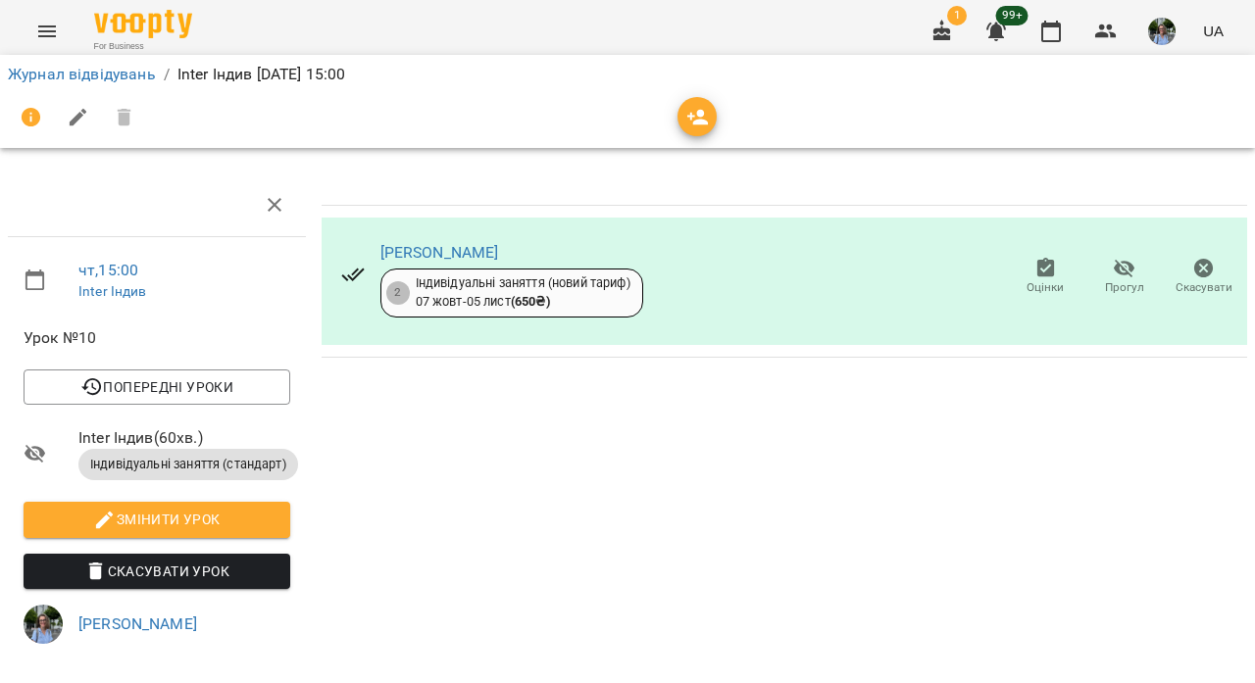
scroll to position [0, 0]
click at [95, 78] on link "Журнал відвідувань" at bounding box center [82, 74] width 148 height 19
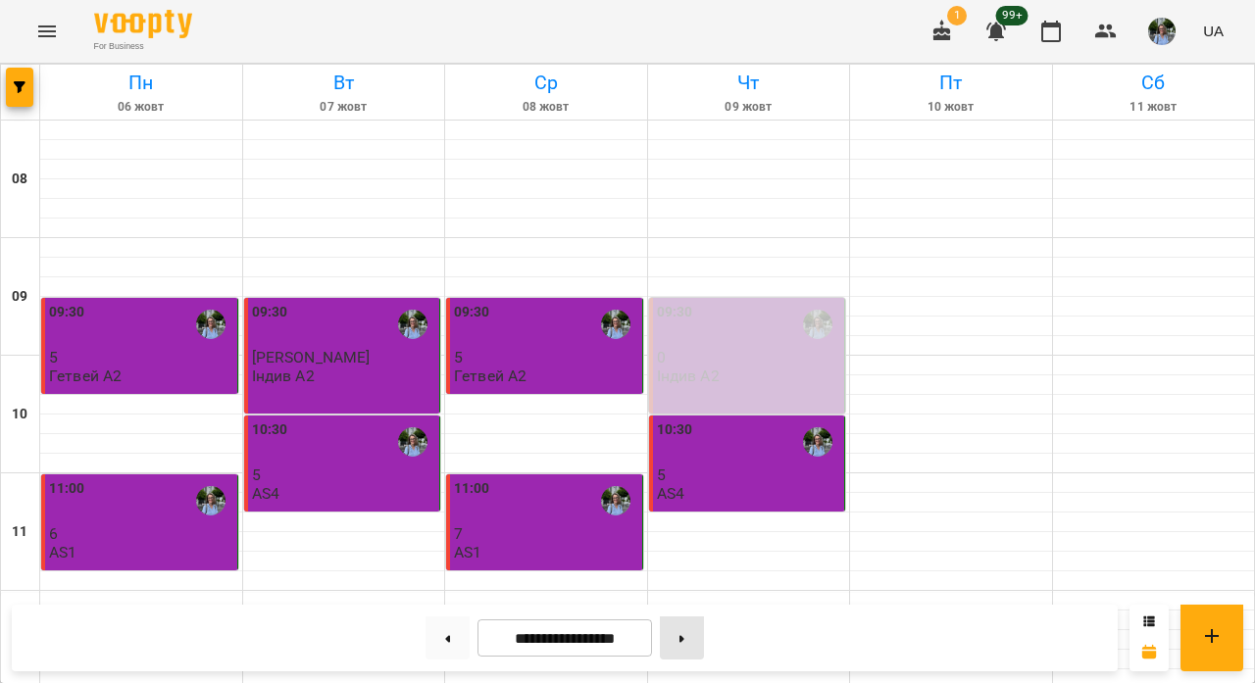
click at [691, 643] on button at bounding box center [682, 638] width 44 height 43
type input "**********"
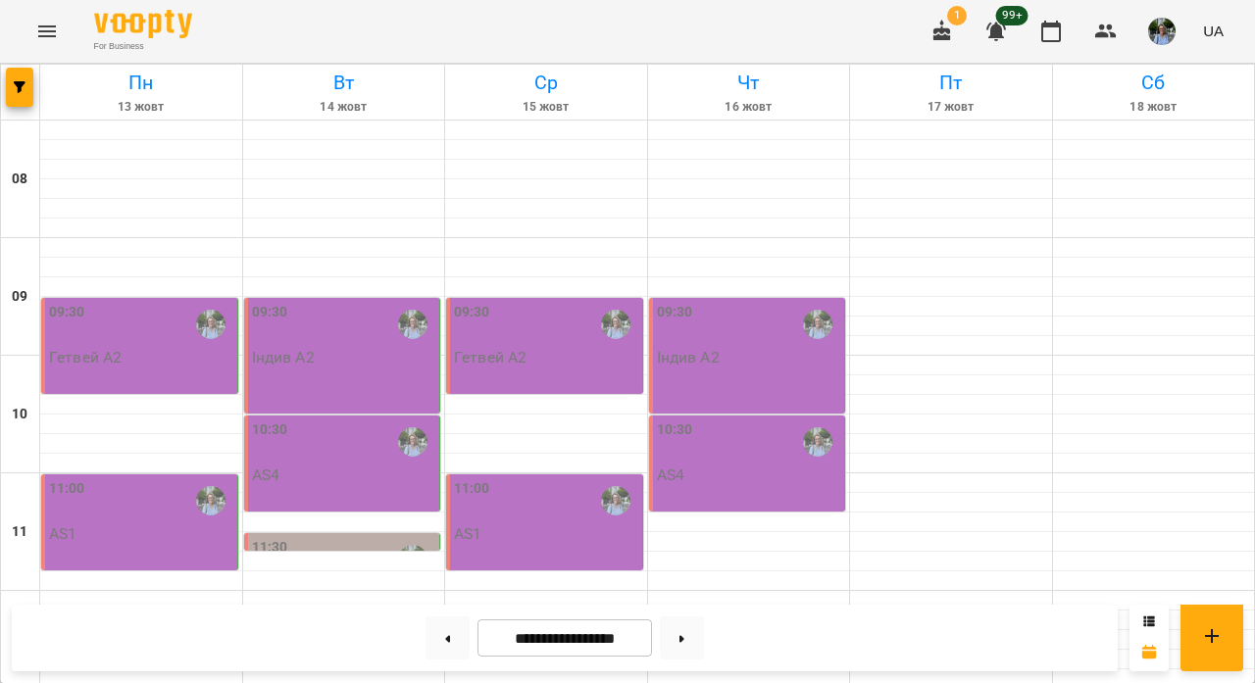
click at [143, 322] on div "09:30" at bounding box center [141, 324] width 184 height 45
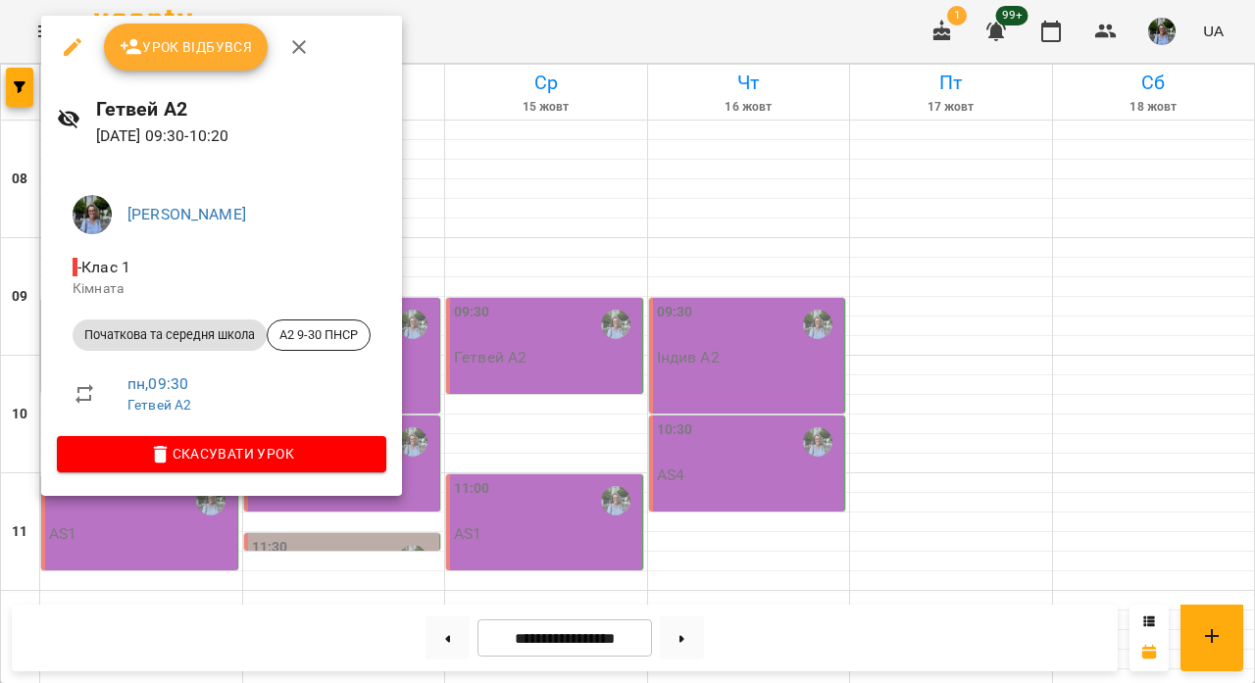
click at [185, 60] on button "Урок відбувся" at bounding box center [186, 47] width 165 height 47
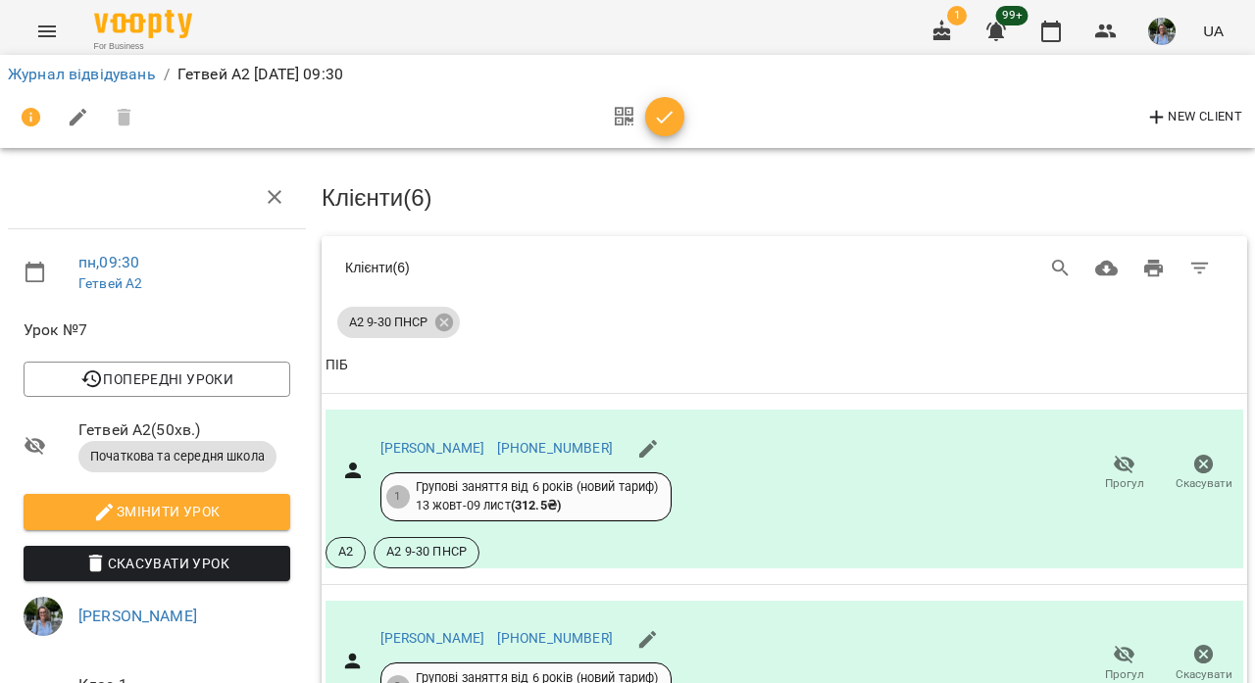
click at [663, 109] on icon "button" at bounding box center [665, 118] width 24 height 24
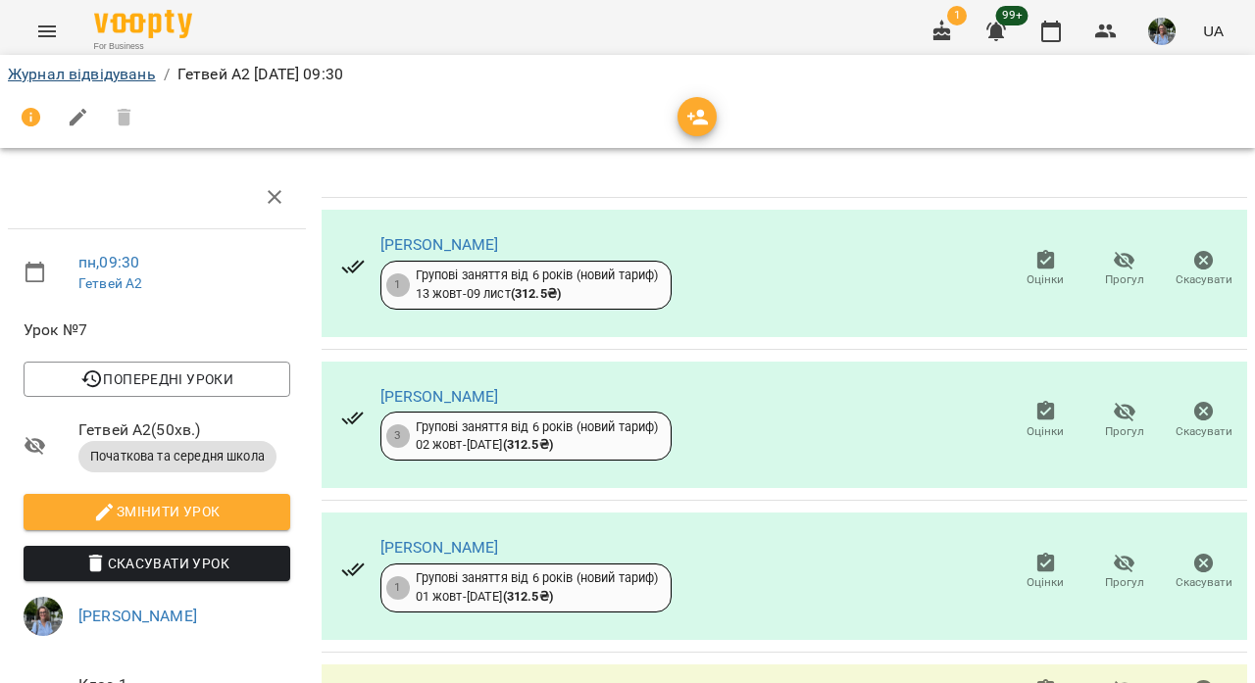
click at [153, 77] on link "Журнал відвідувань" at bounding box center [82, 74] width 148 height 19
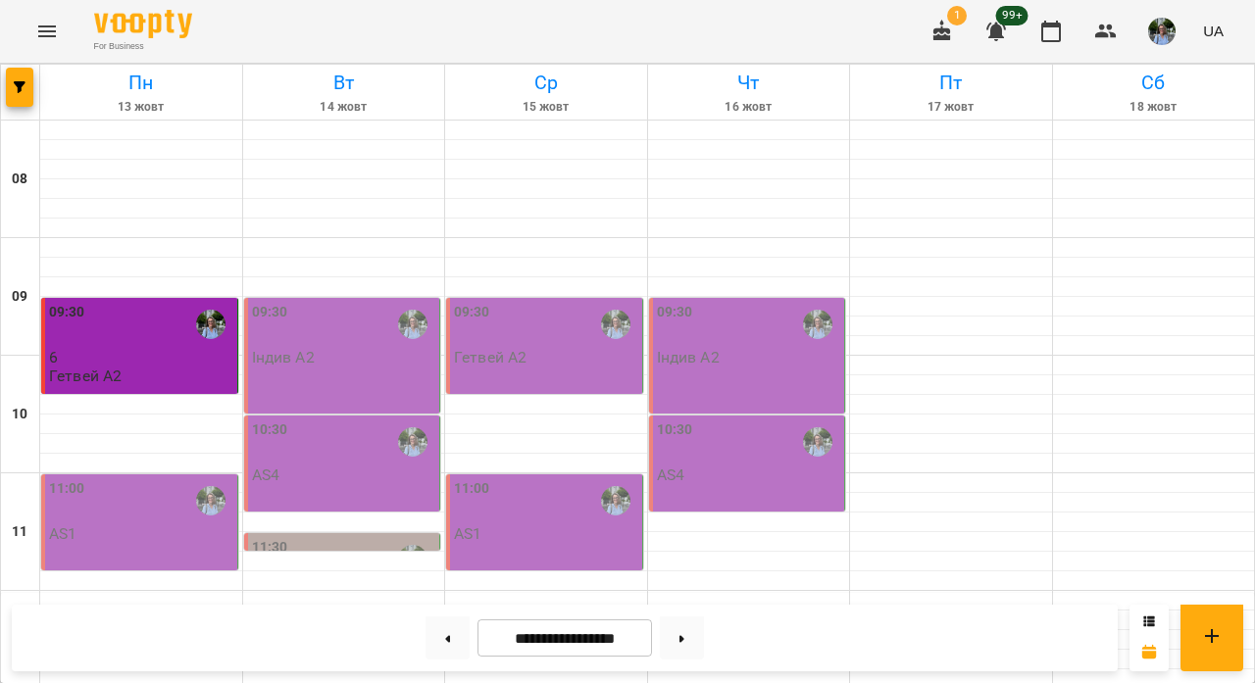
scroll to position [181, 0]
click at [62, 479] on div "11:00" at bounding box center [67, 501] width 36 height 45
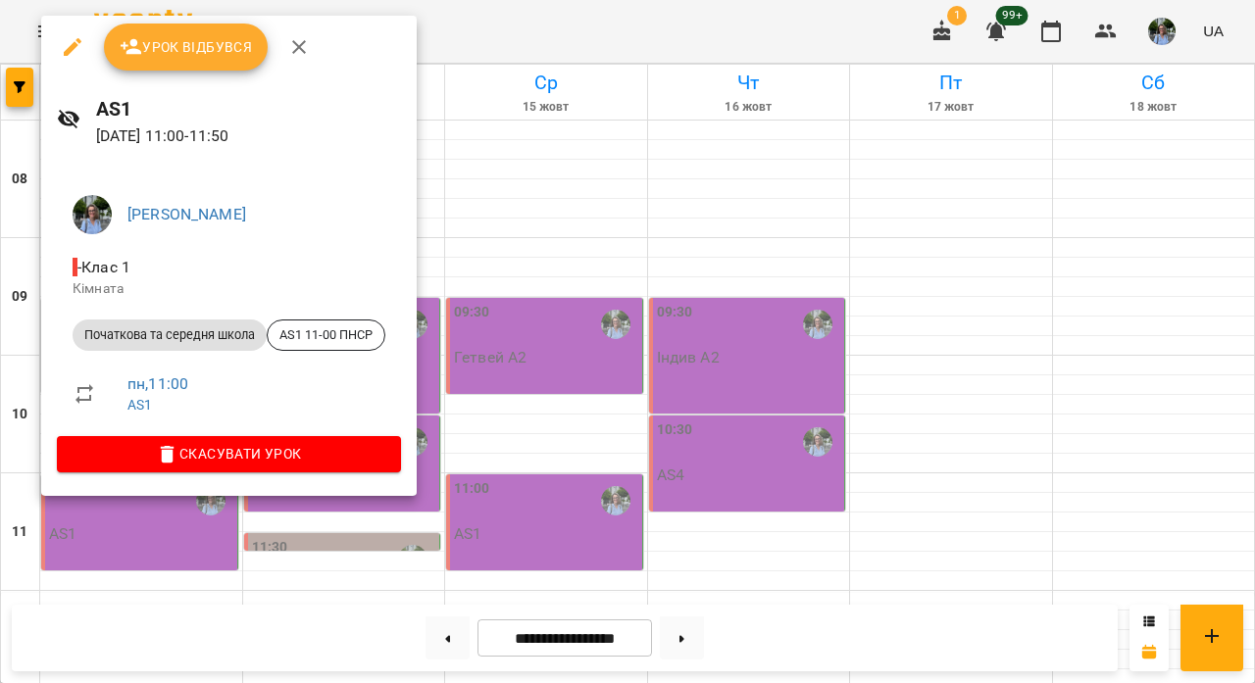
click at [226, 52] on span "Урок відбувся" at bounding box center [186, 47] width 133 height 24
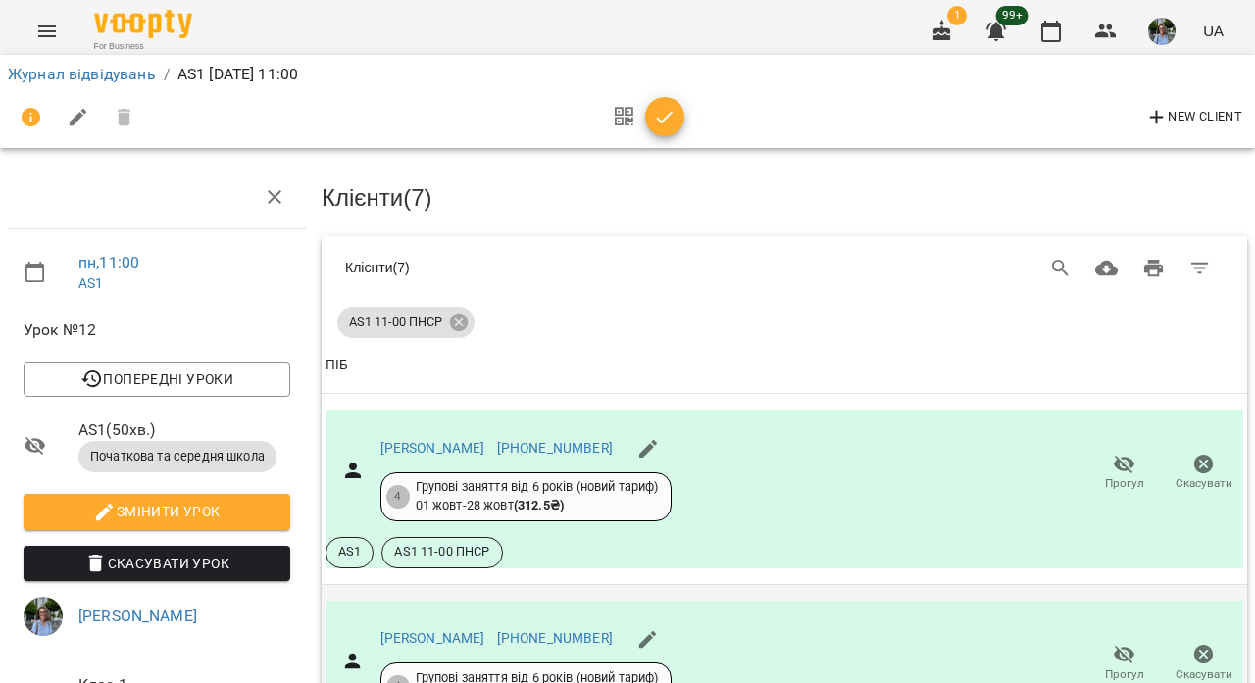
scroll to position [1015, 0]
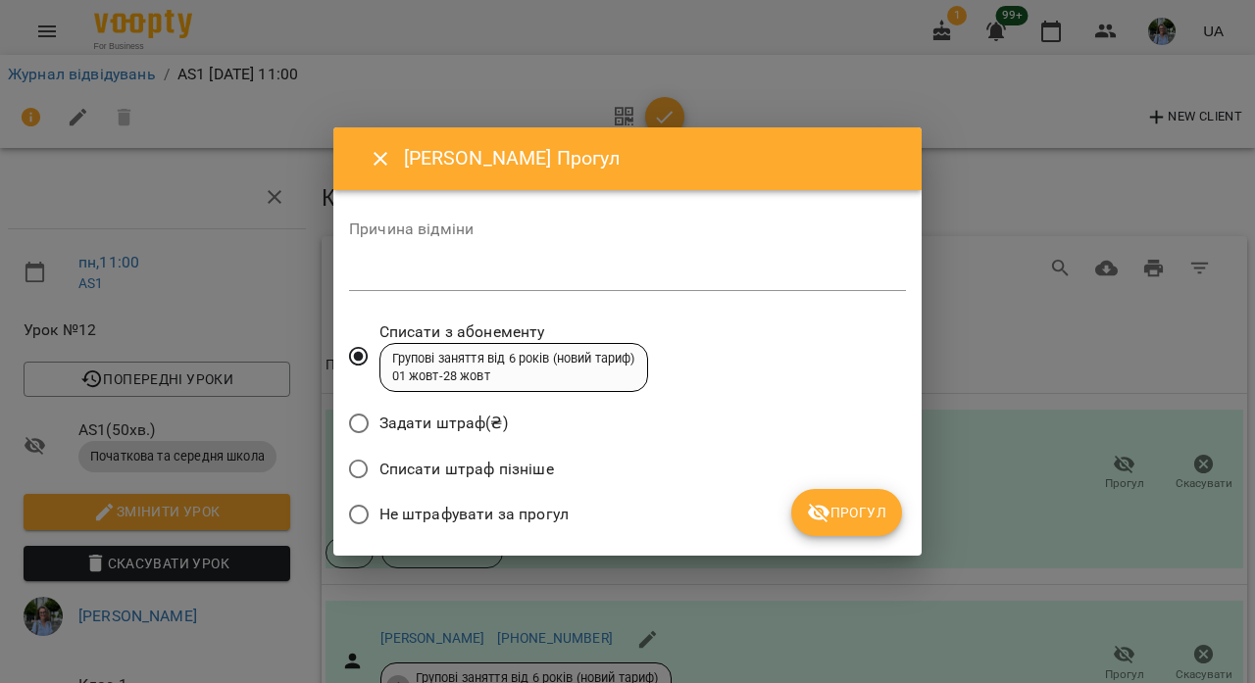
click at [605, 277] on textarea at bounding box center [627, 276] width 557 height 18
type textarea "**********"
click at [846, 513] on span "Прогул" at bounding box center [846, 513] width 79 height 24
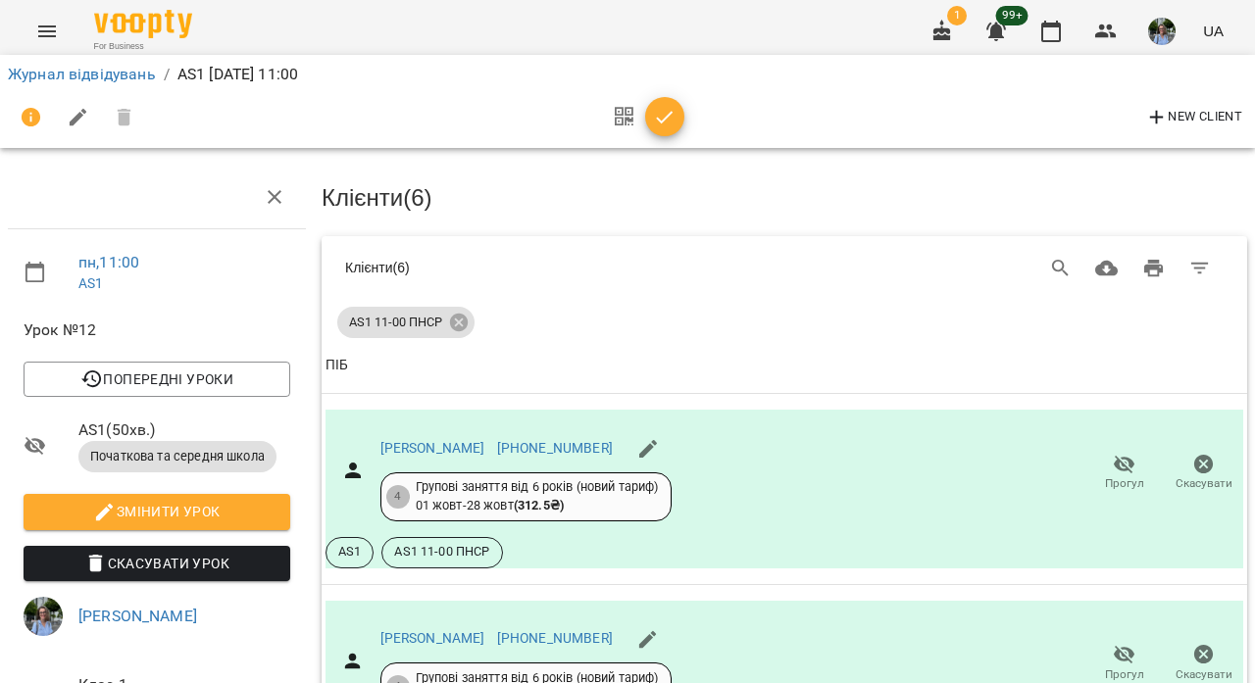
scroll to position [1133, 0]
click at [678, 111] on span "button" at bounding box center [664, 118] width 39 height 24
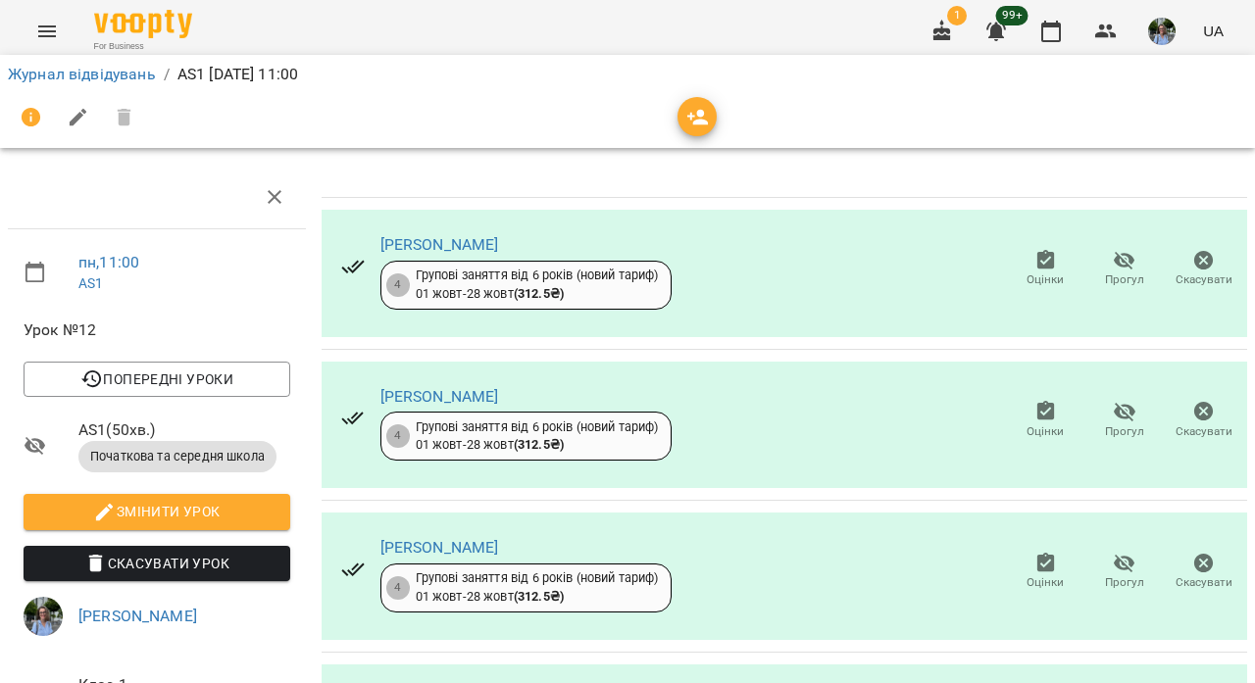
scroll to position [618, 0]
click at [144, 69] on link "Журнал відвідувань" at bounding box center [82, 74] width 148 height 19
